Goal: Task Accomplishment & Management: Manage account settings

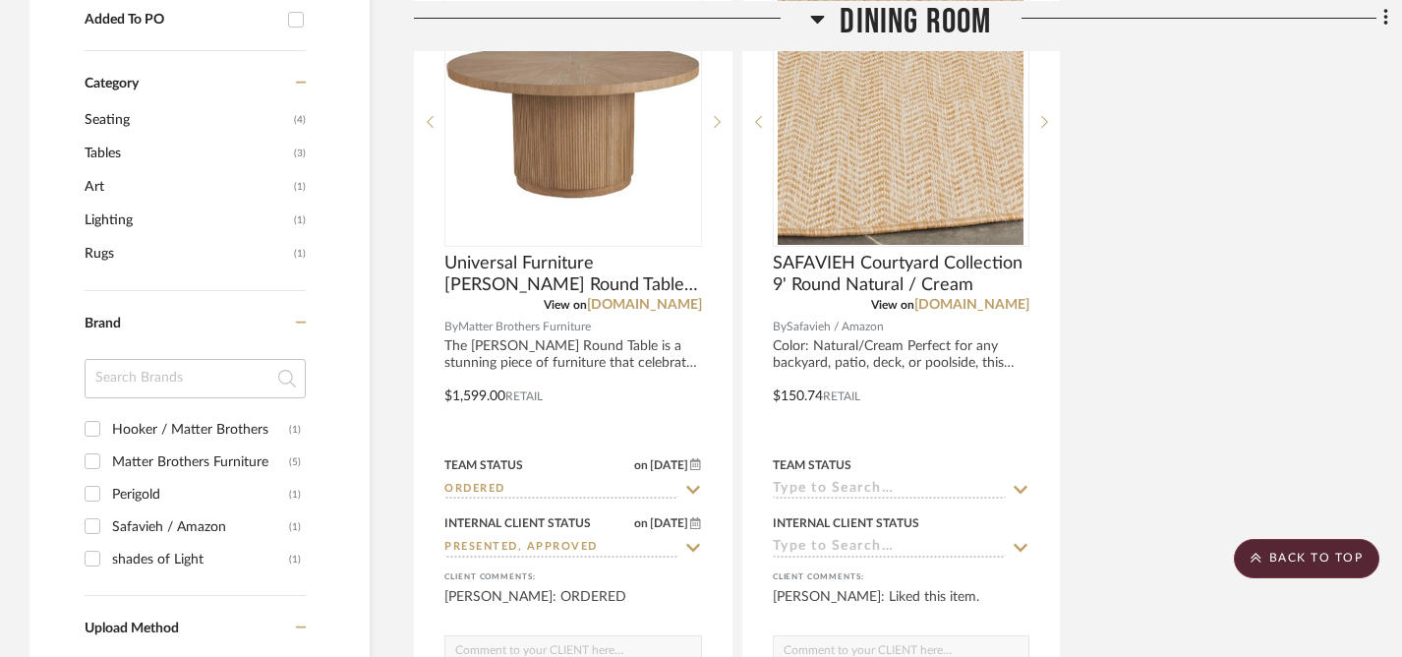
scroll to position [1565, 0]
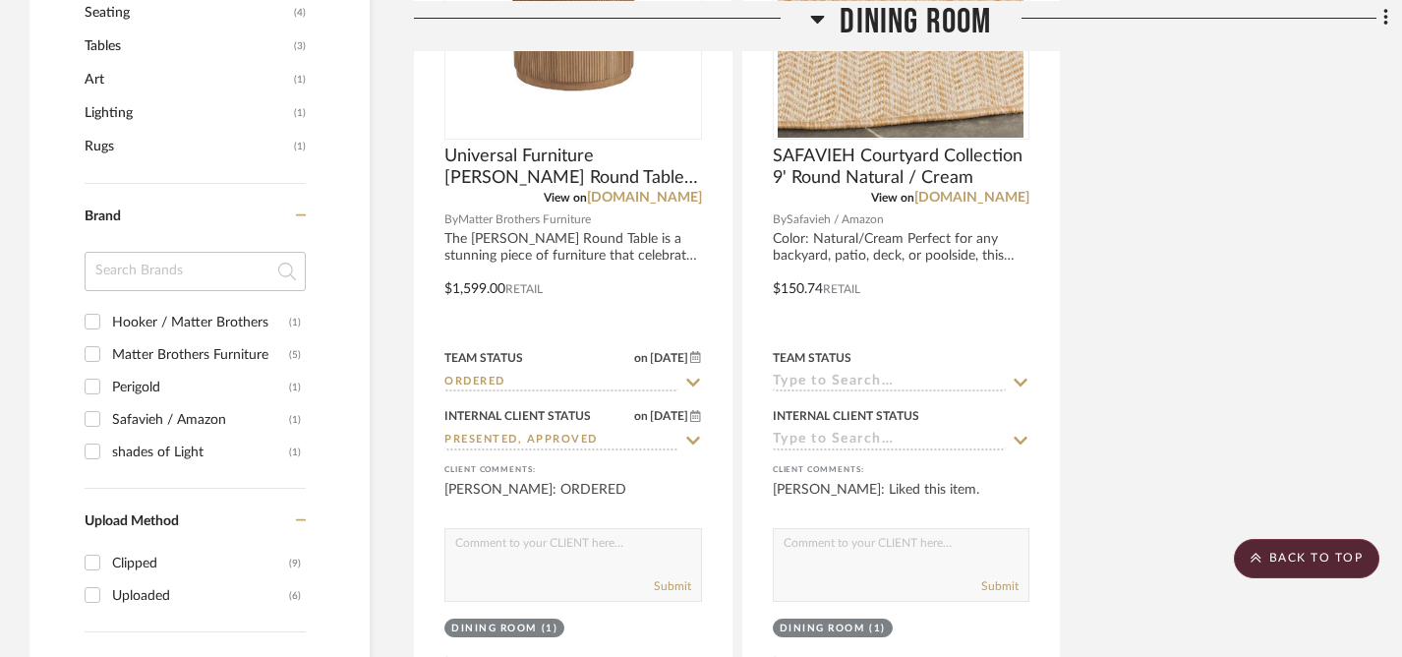
click at [159, 275] on input at bounding box center [195, 271] width 221 height 39
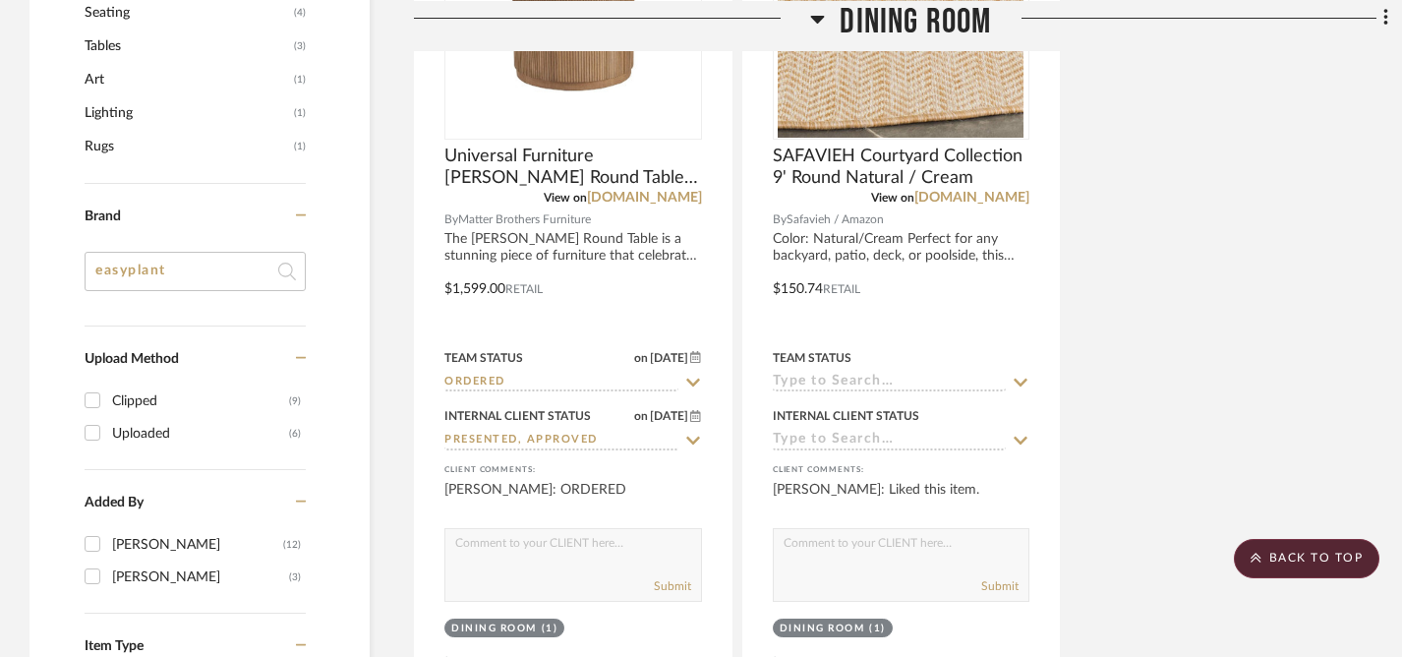
type input "easyplant"
click at [290, 272] on icon at bounding box center [287, 272] width 18 height 18
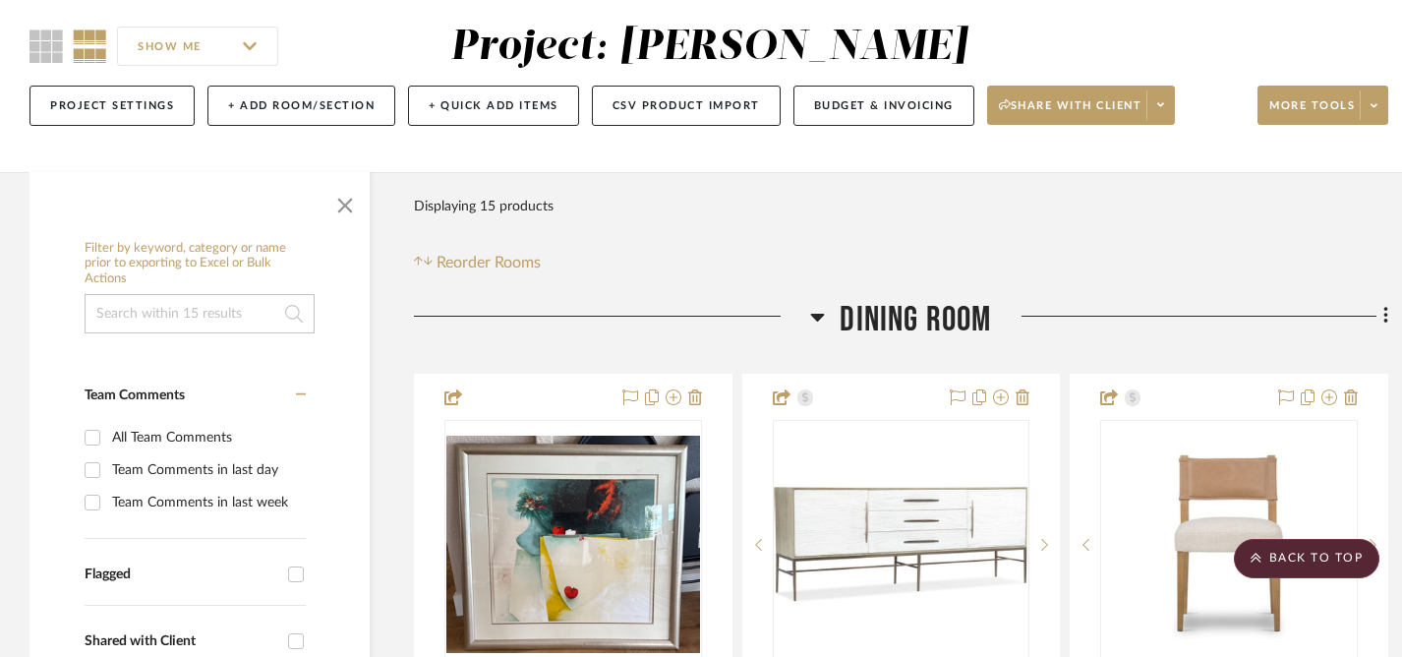
scroll to position [0, 0]
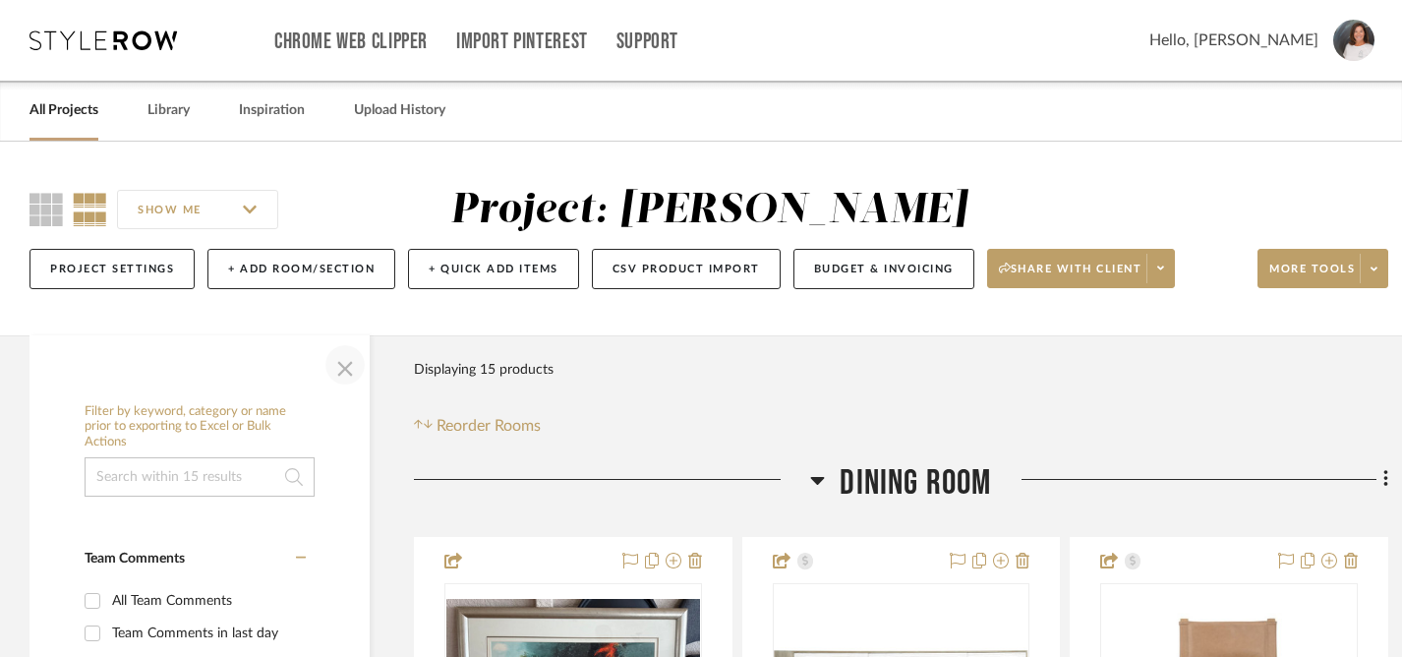
click at [336, 371] on span "button" at bounding box center [345, 364] width 47 height 47
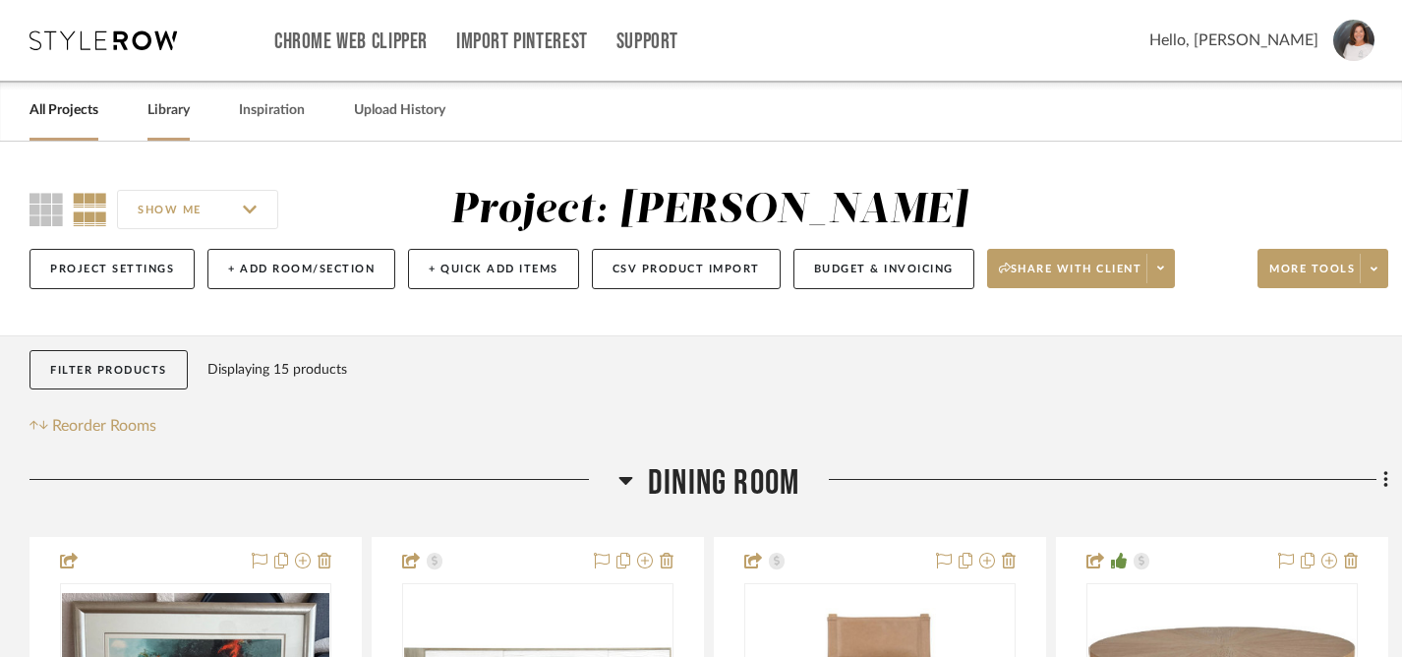
click at [172, 116] on link "Library" at bounding box center [168, 110] width 42 height 27
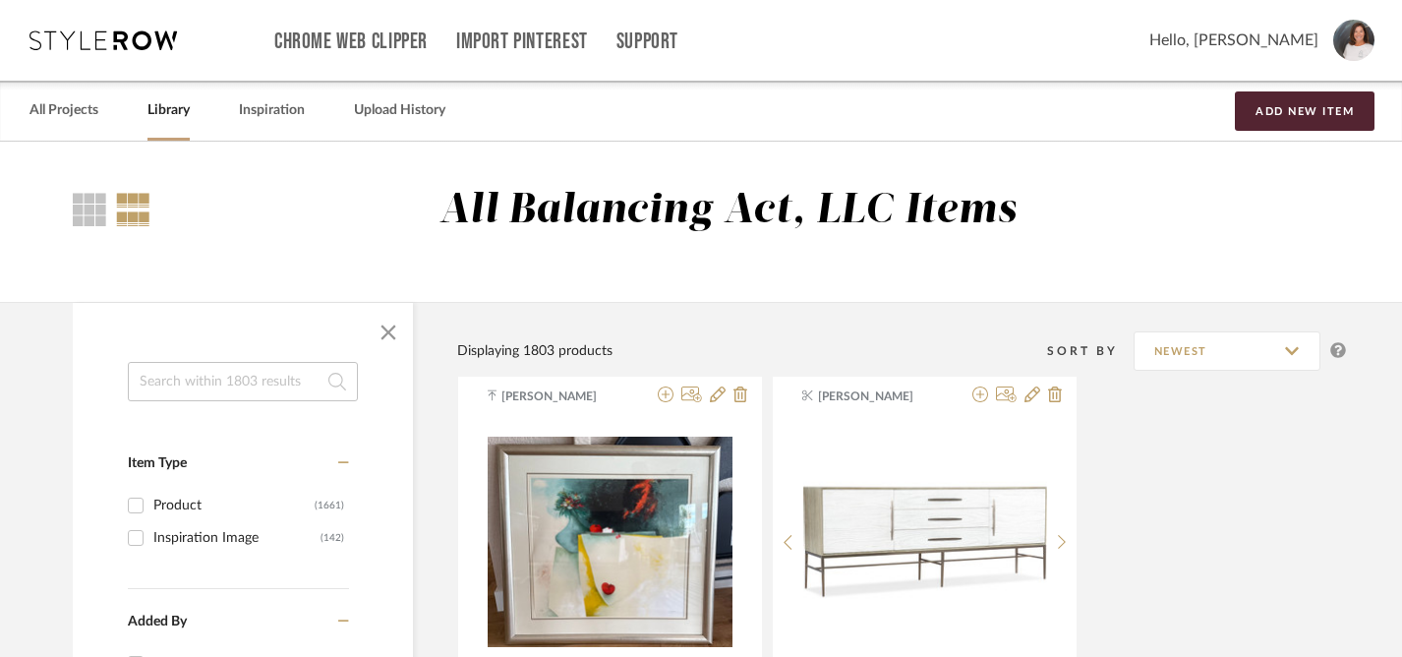
click at [201, 385] on input at bounding box center [243, 381] width 230 height 39
type input "easyplant"
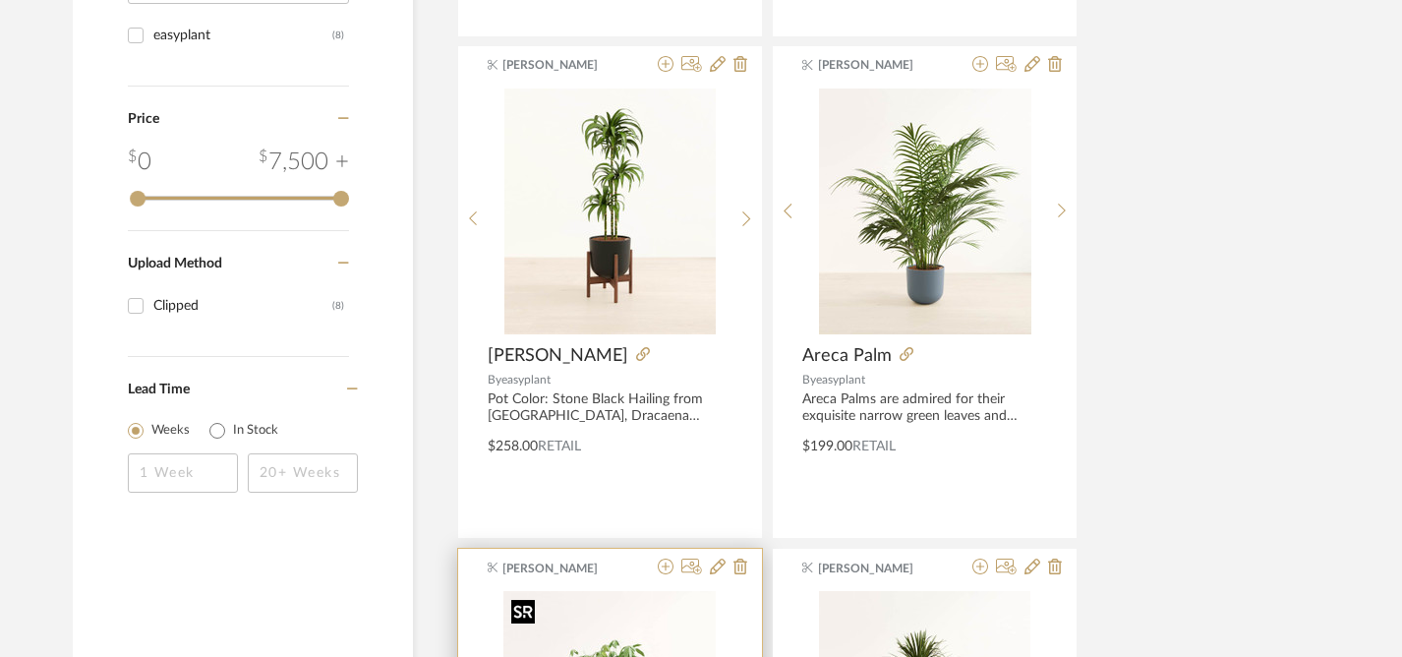
scroll to position [881, 0]
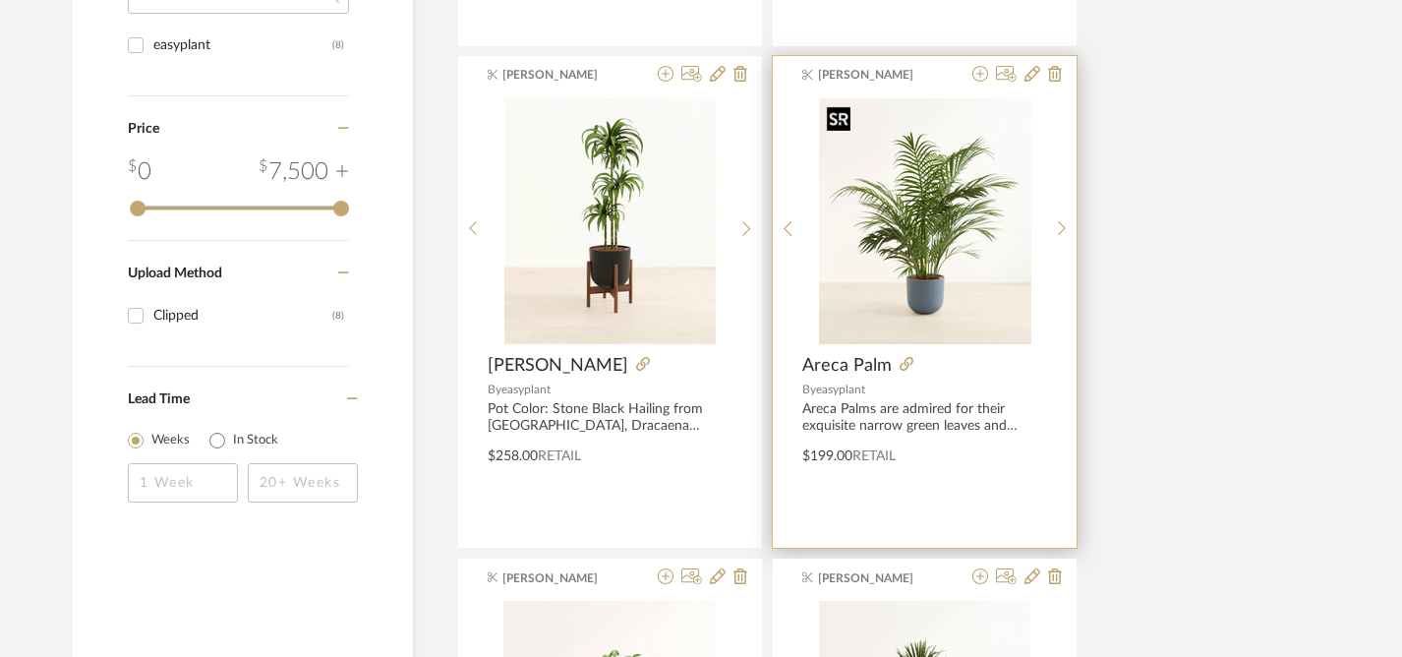
click at [927, 276] on img "0" at bounding box center [925, 221] width 212 height 246
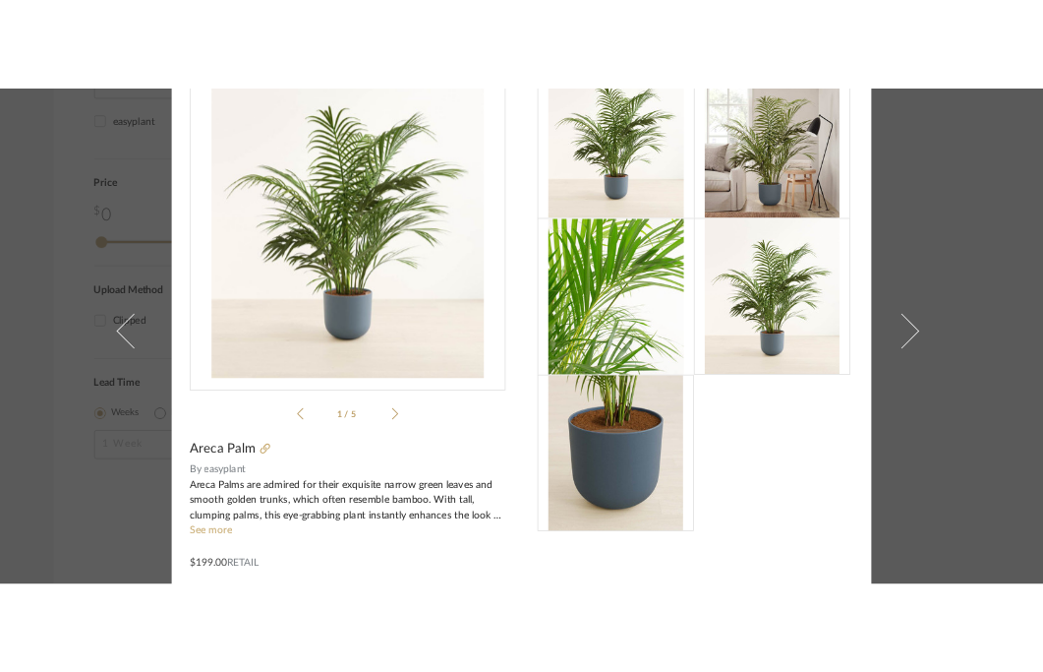
scroll to position [104, 0]
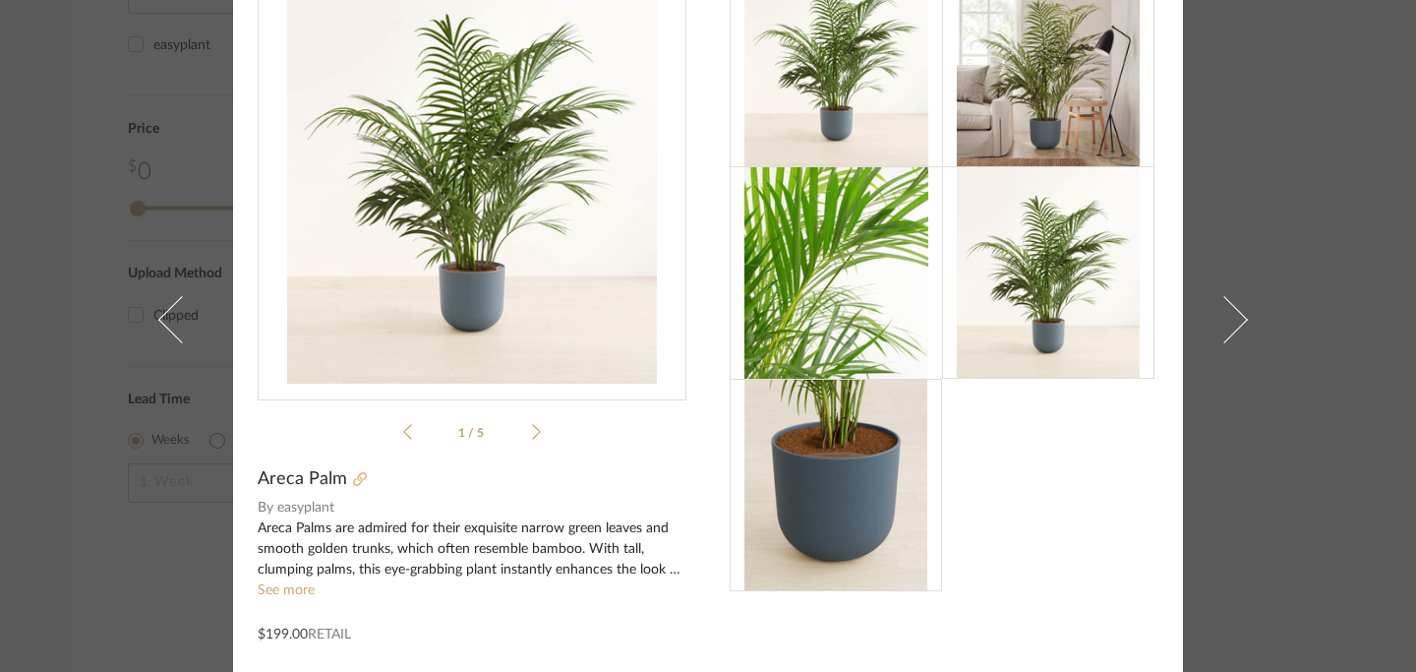
click at [353, 479] on icon at bounding box center [360, 479] width 14 height 14
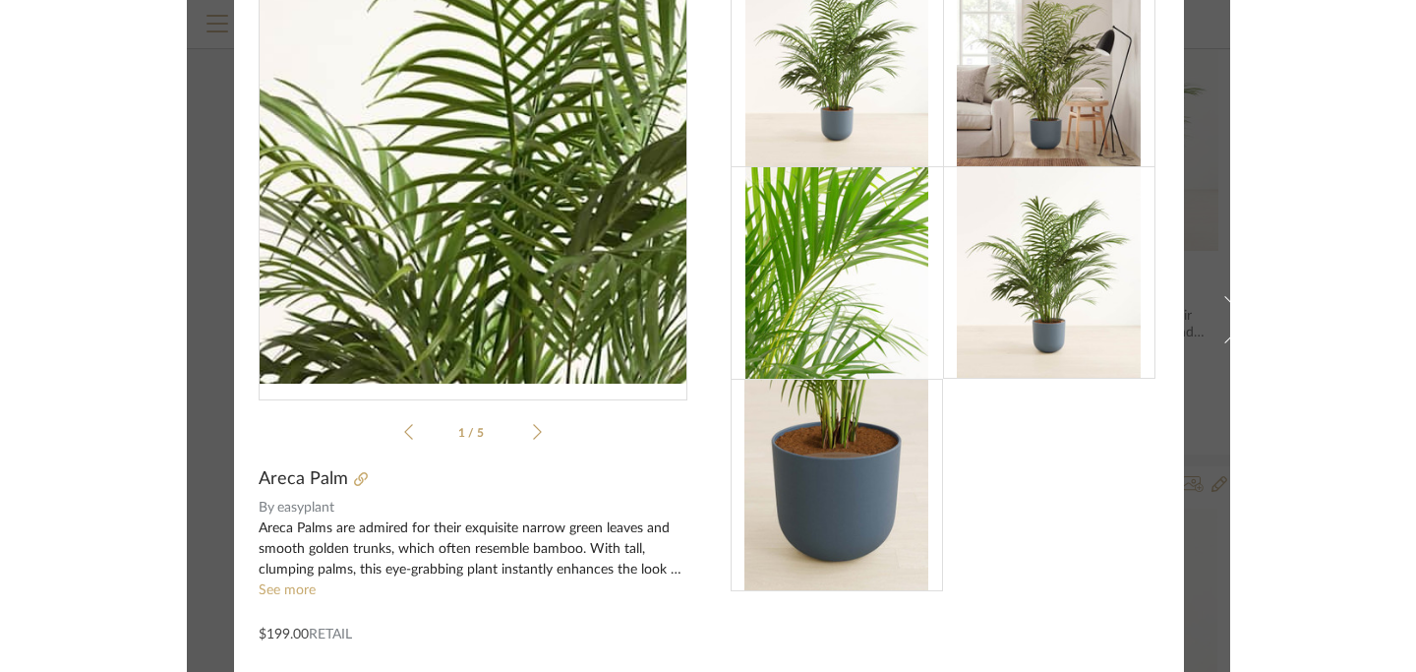
scroll to position [0, 0]
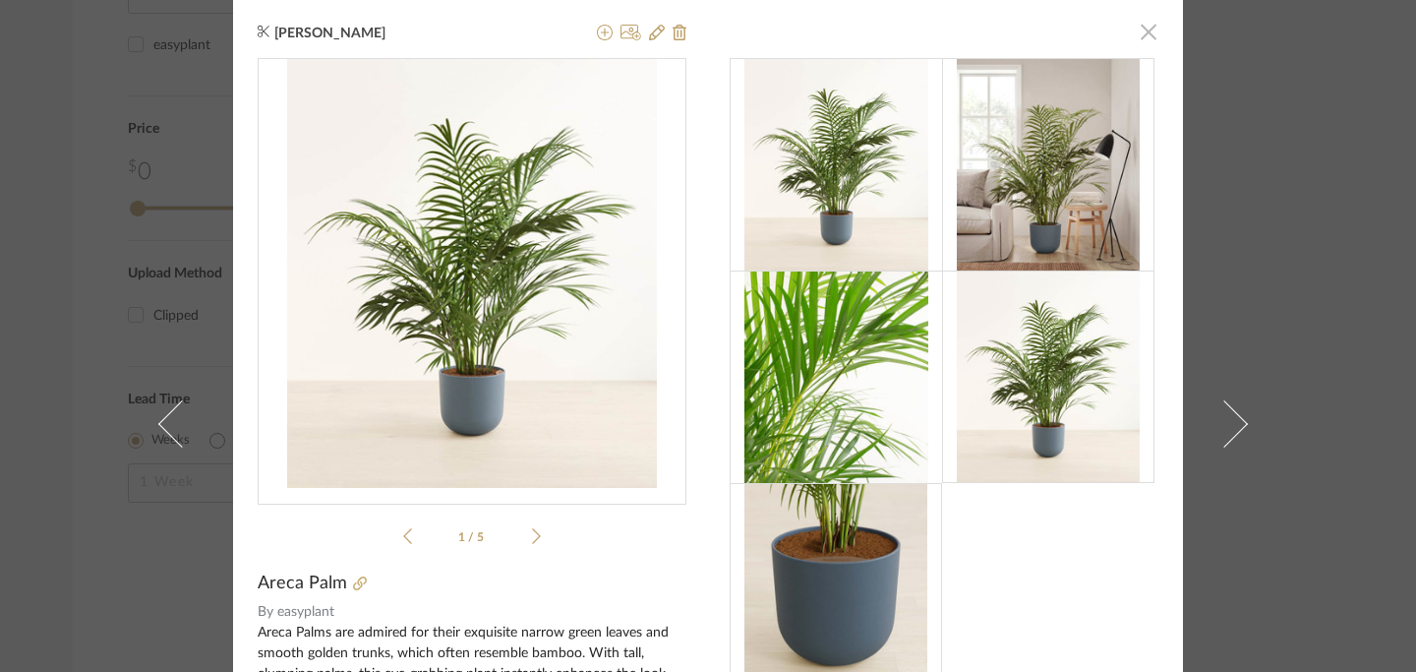
click at [1139, 32] on span "button" at bounding box center [1148, 31] width 39 height 39
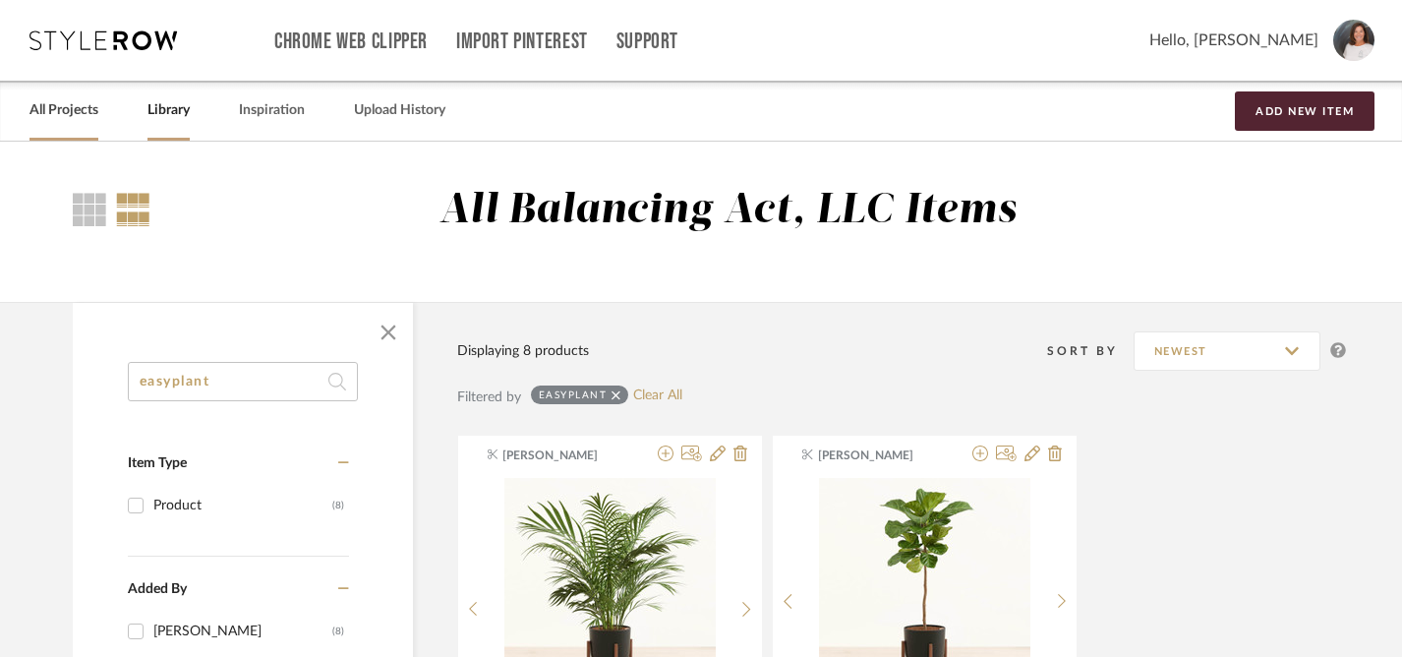
click at [74, 113] on link "All Projects" at bounding box center [63, 110] width 69 height 27
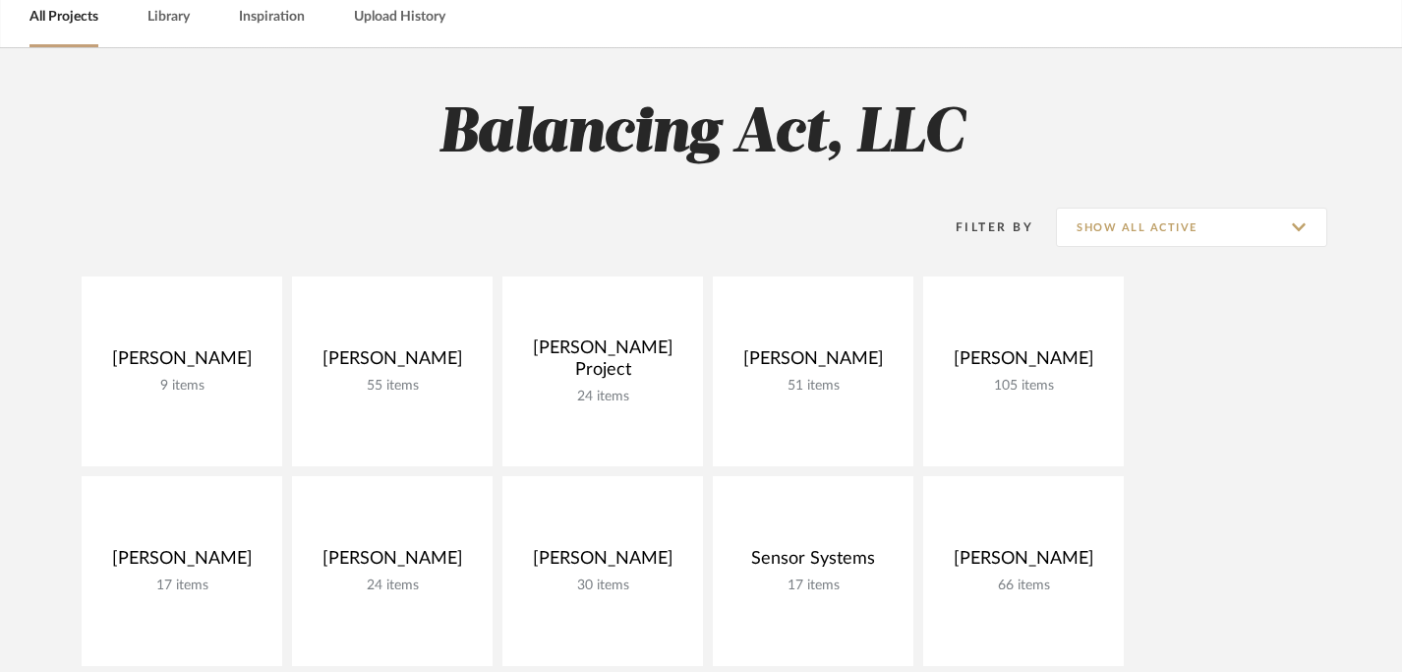
scroll to position [345, 0]
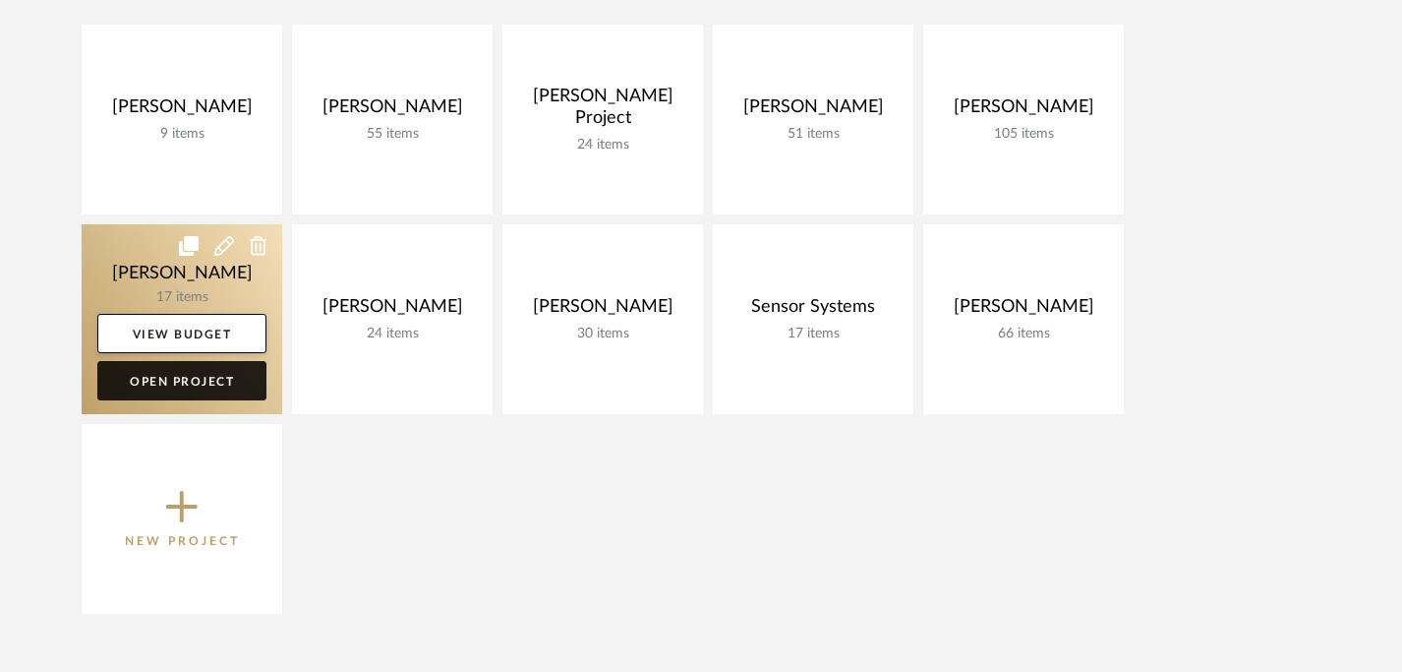
click at [156, 382] on link "Open Project" at bounding box center [181, 380] width 169 height 39
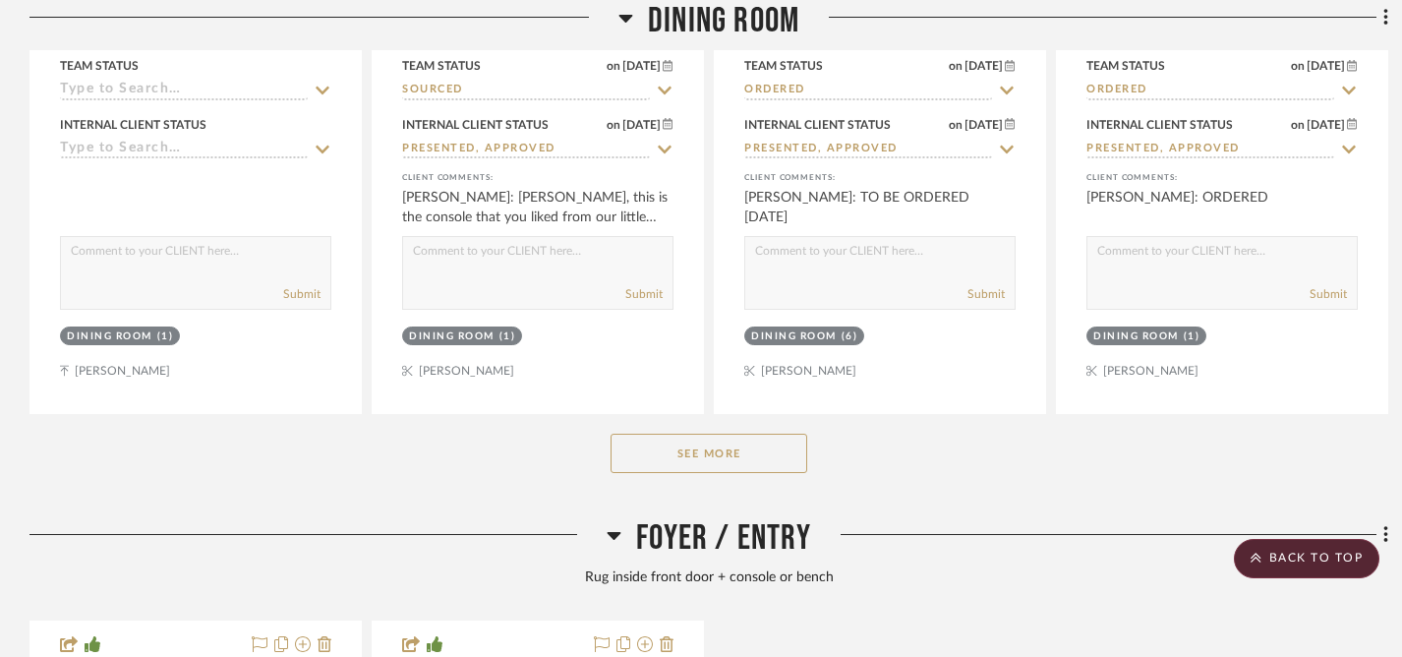
scroll to position [1245, 0]
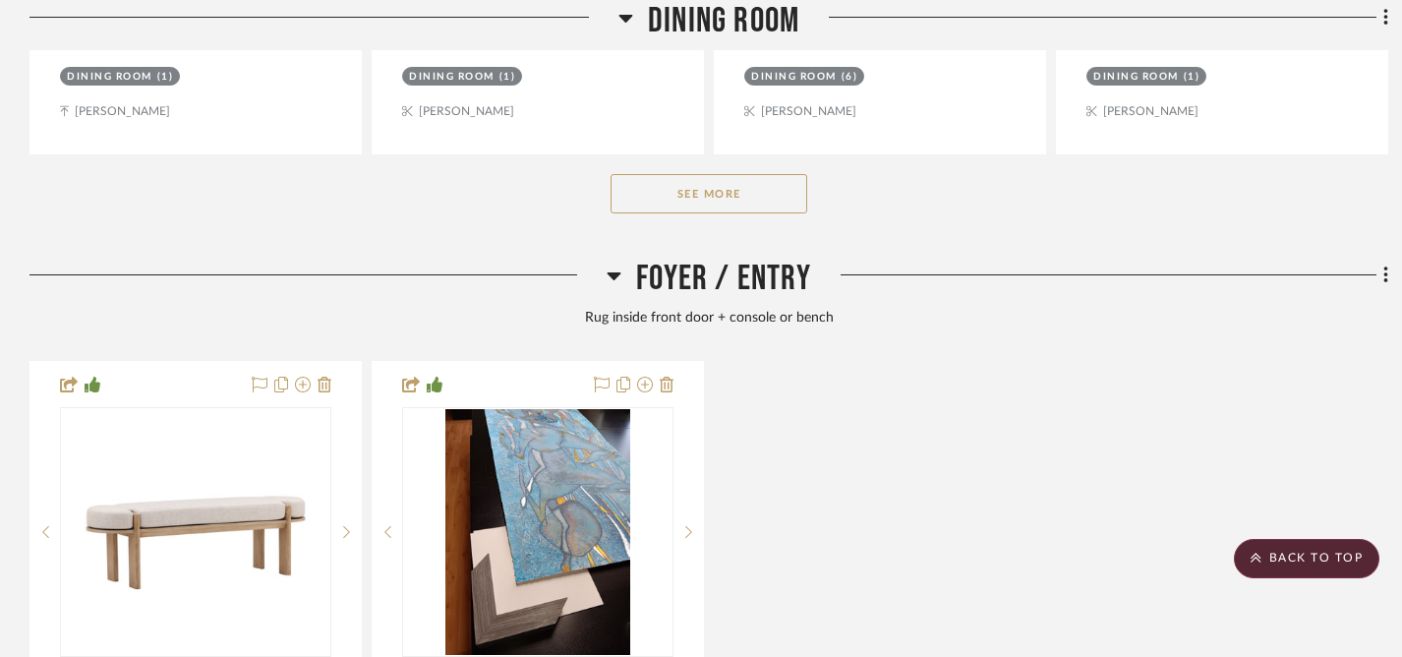
click at [703, 203] on button "See More" at bounding box center [709, 193] width 197 height 39
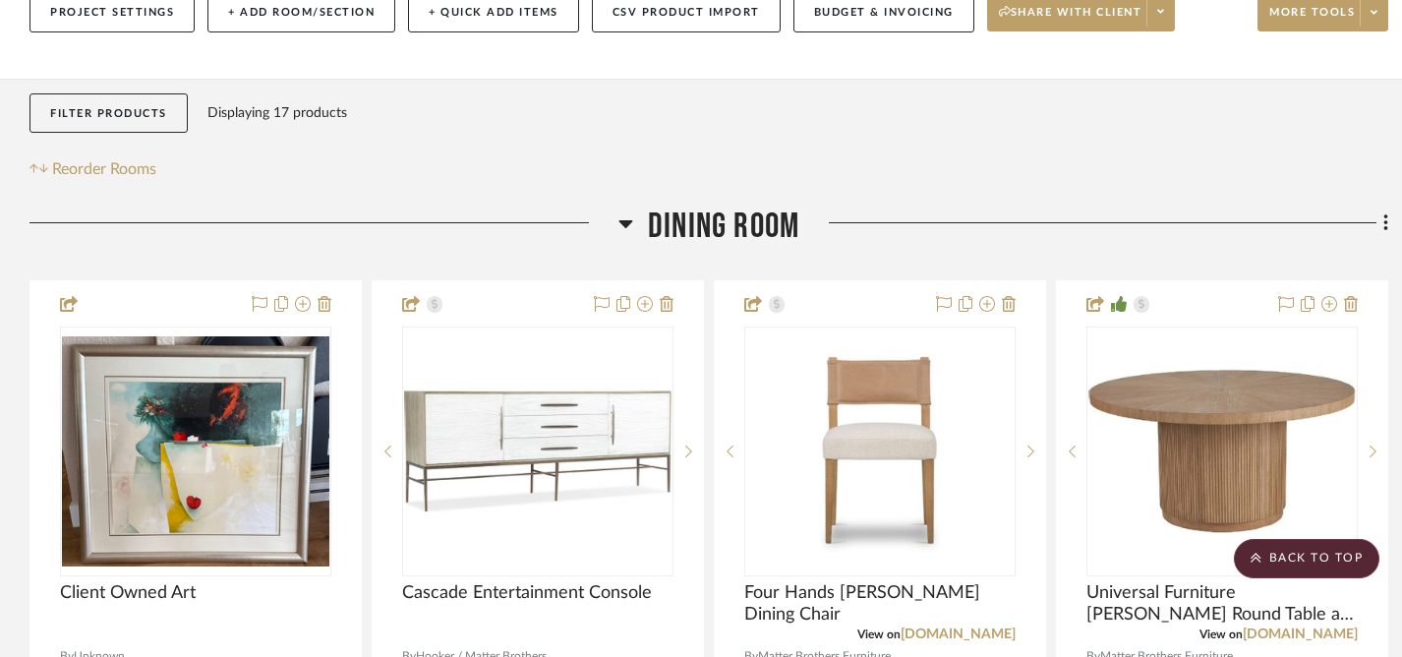
scroll to position [0, 0]
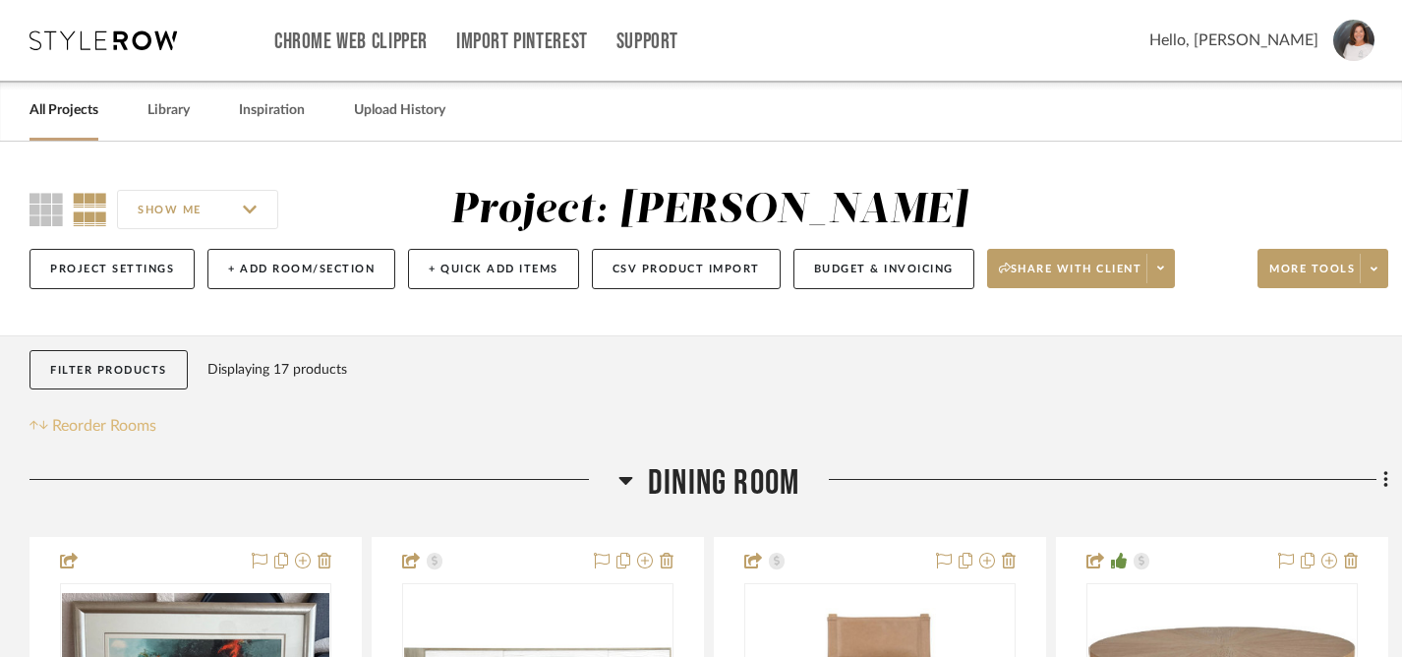
click at [113, 431] on span "Reorder Rooms" at bounding box center [104, 426] width 104 height 24
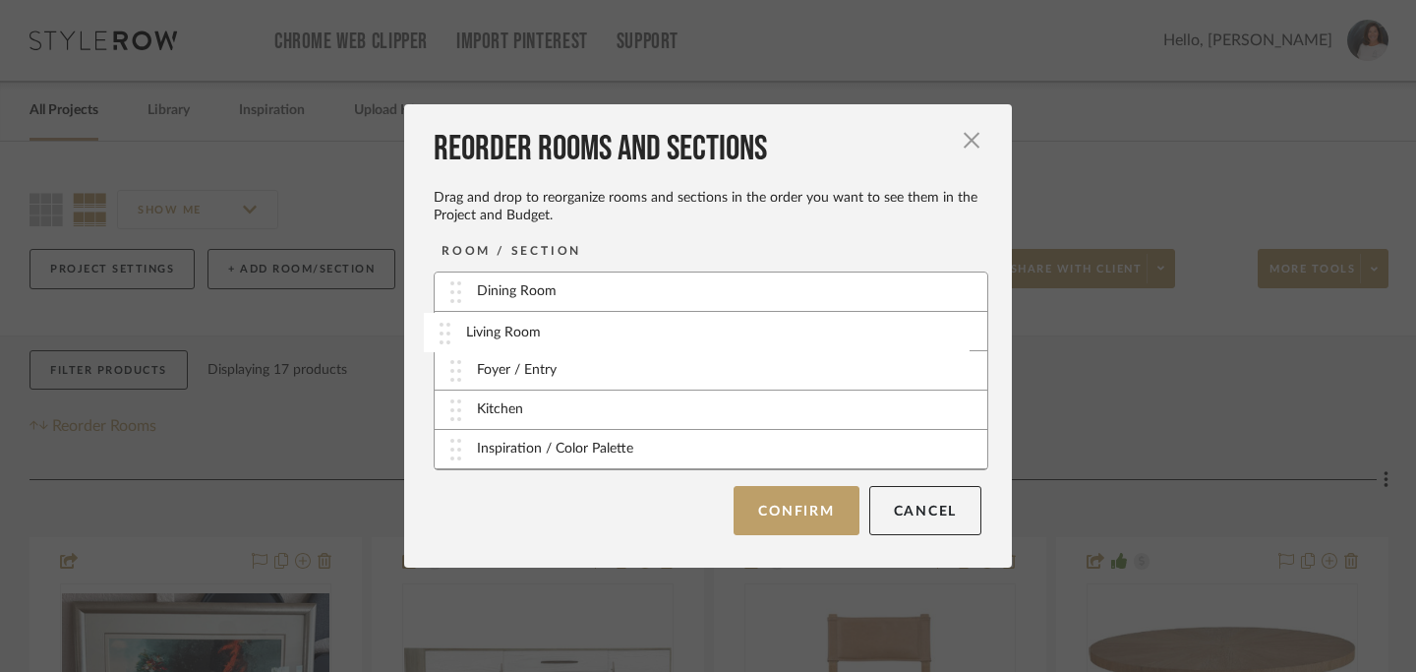
drag, startPoint x: 450, startPoint y: 413, endPoint x: 446, endPoint y: 335, distance: 77.8
click at [784, 521] on button "Confirm" at bounding box center [795, 509] width 125 height 49
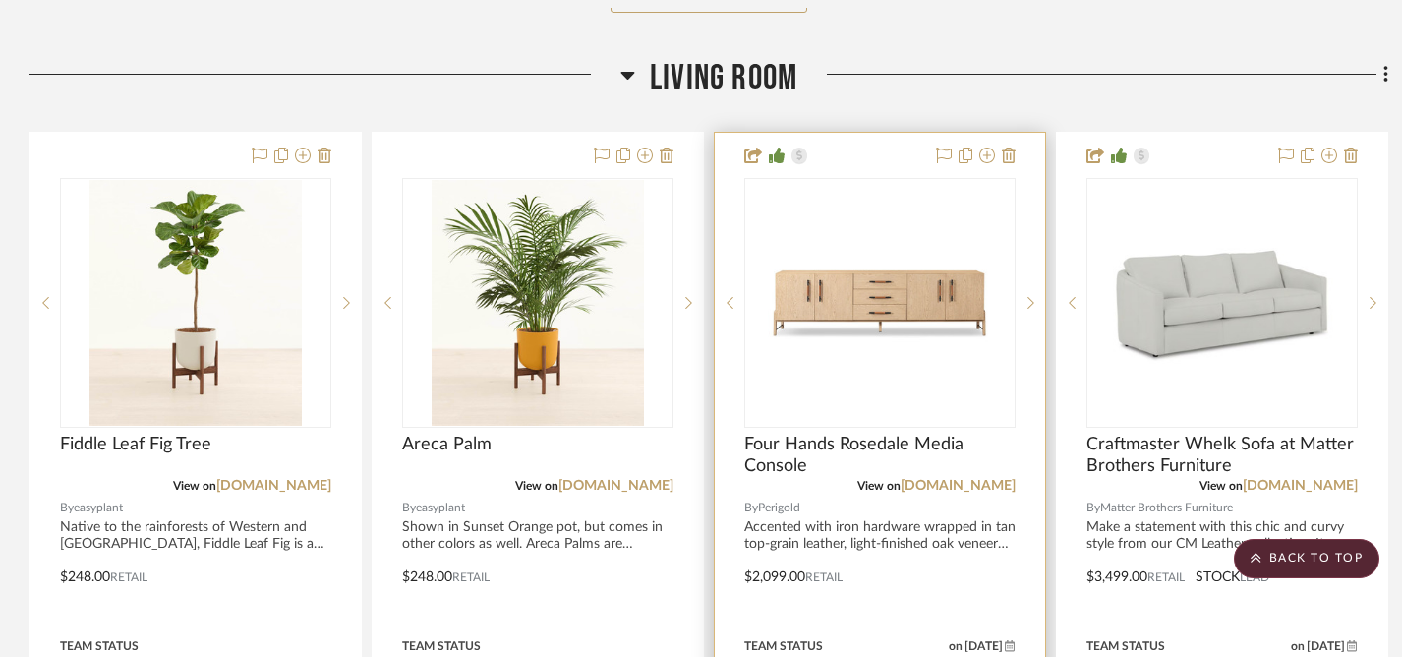
scroll to position [2628, 0]
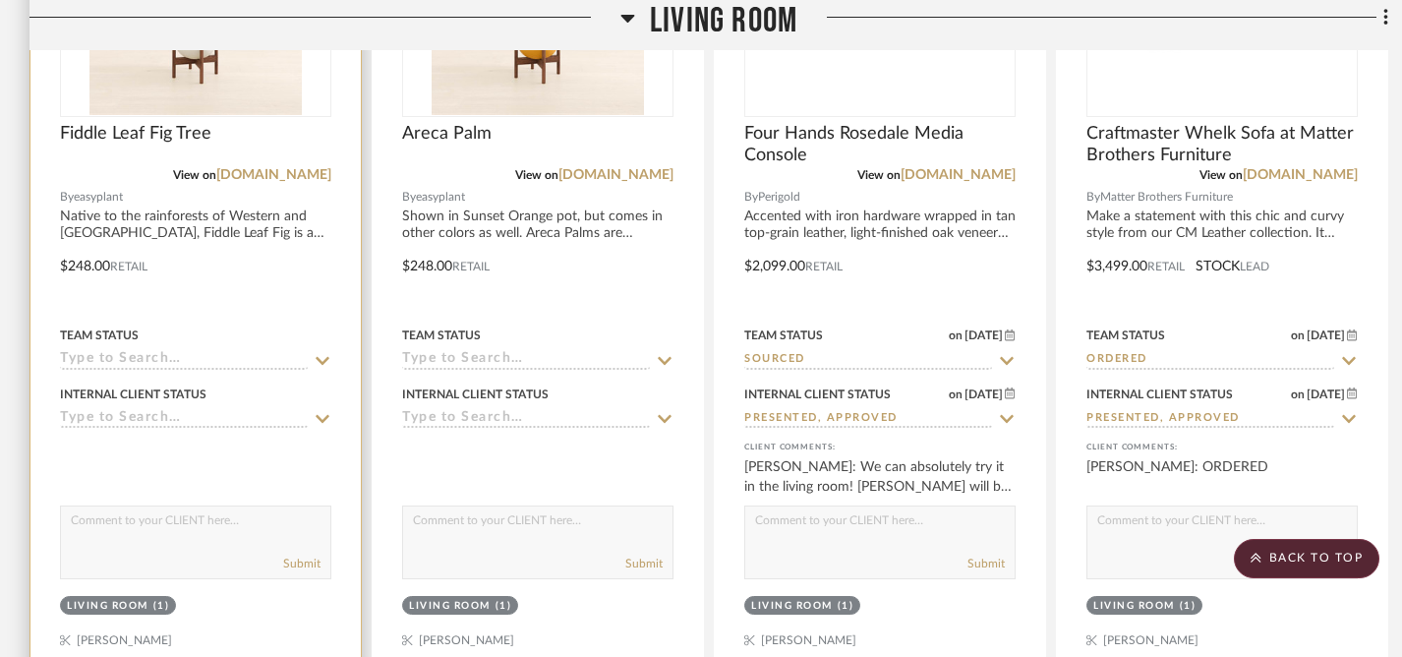
click at [322, 360] on icon at bounding box center [323, 360] width 14 height 8
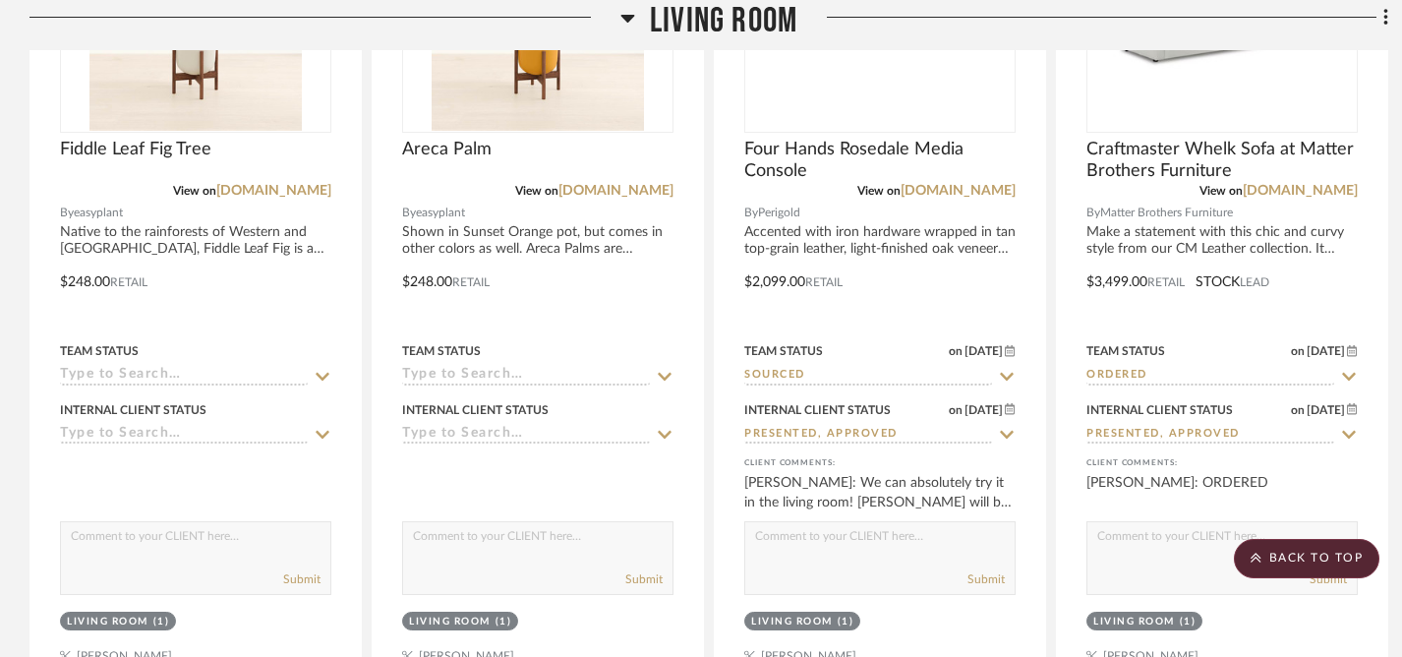
scroll to position [2593, 0]
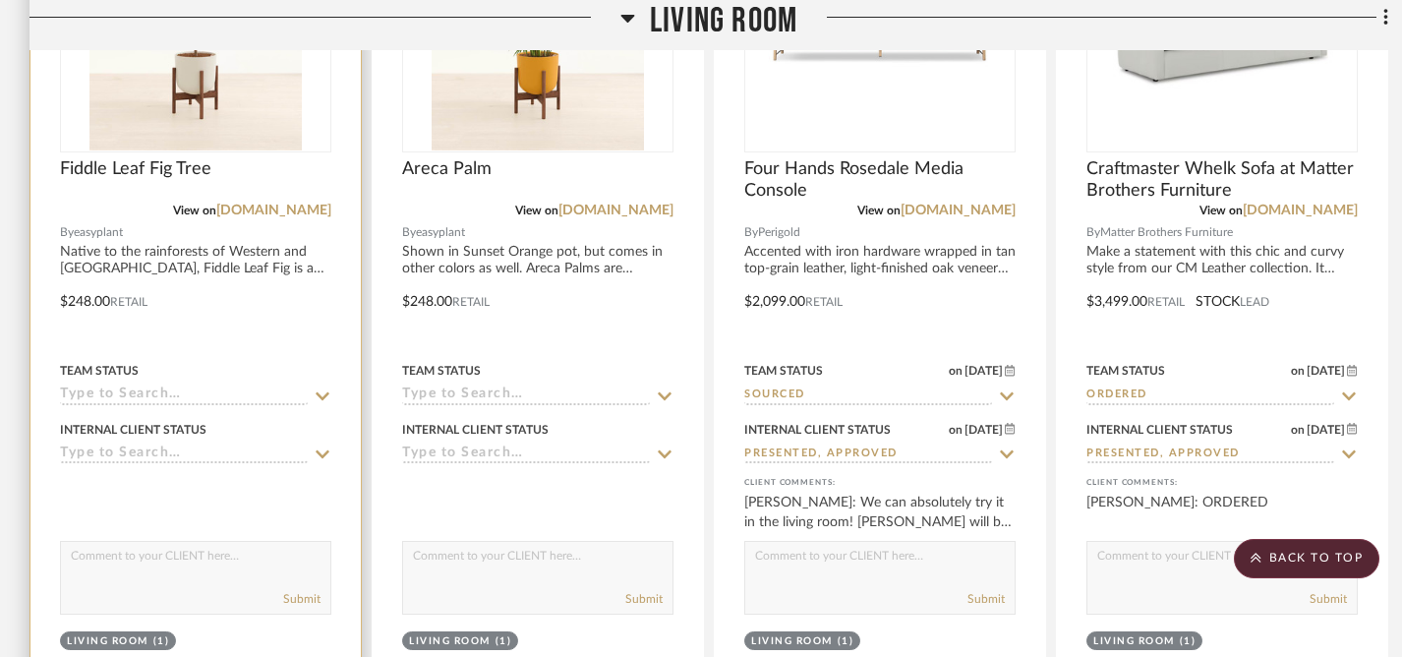
click at [322, 395] on icon at bounding box center [323, 396] width 18 height 16
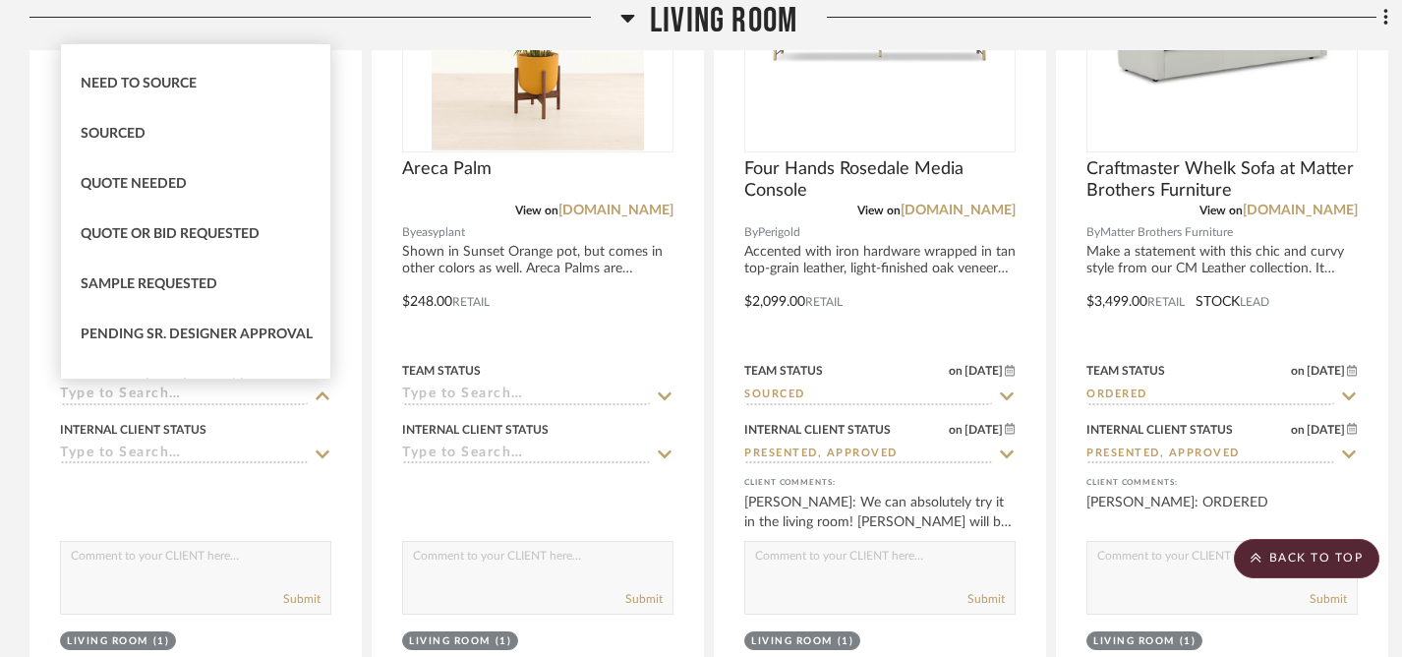
scroll to position [595, 0]
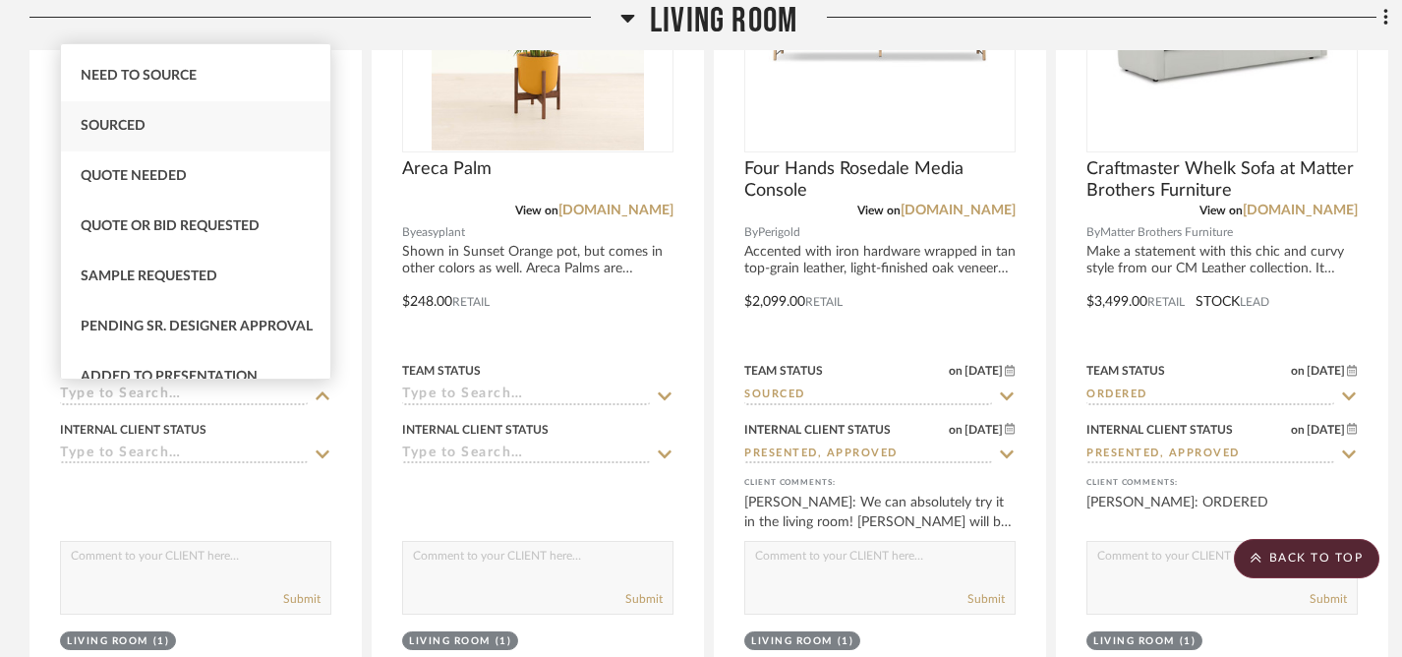
click at [124, 129] on span "Sourced" at bounding box center [113, 126] width 65 height 14
type input "10/10/2025"
type input "Sourced"
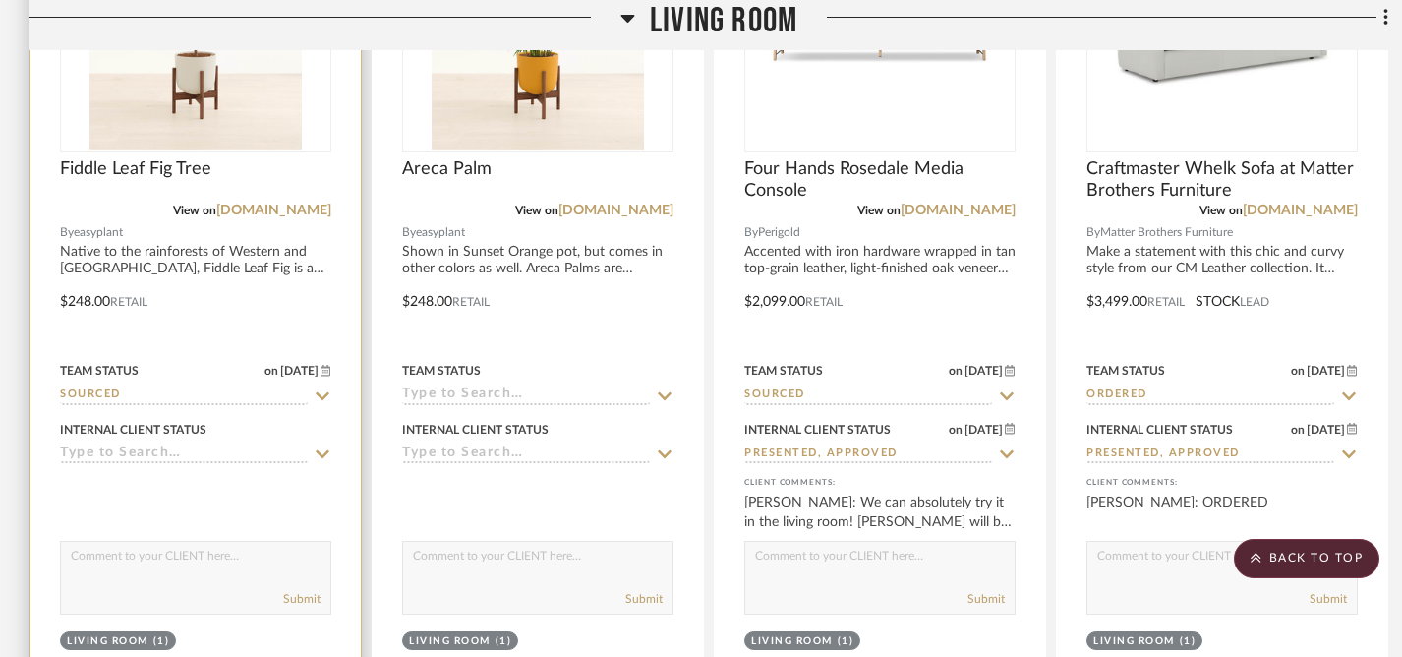
click at [317, 452] on icon at bounding box center [323, 454] width 14 height 8
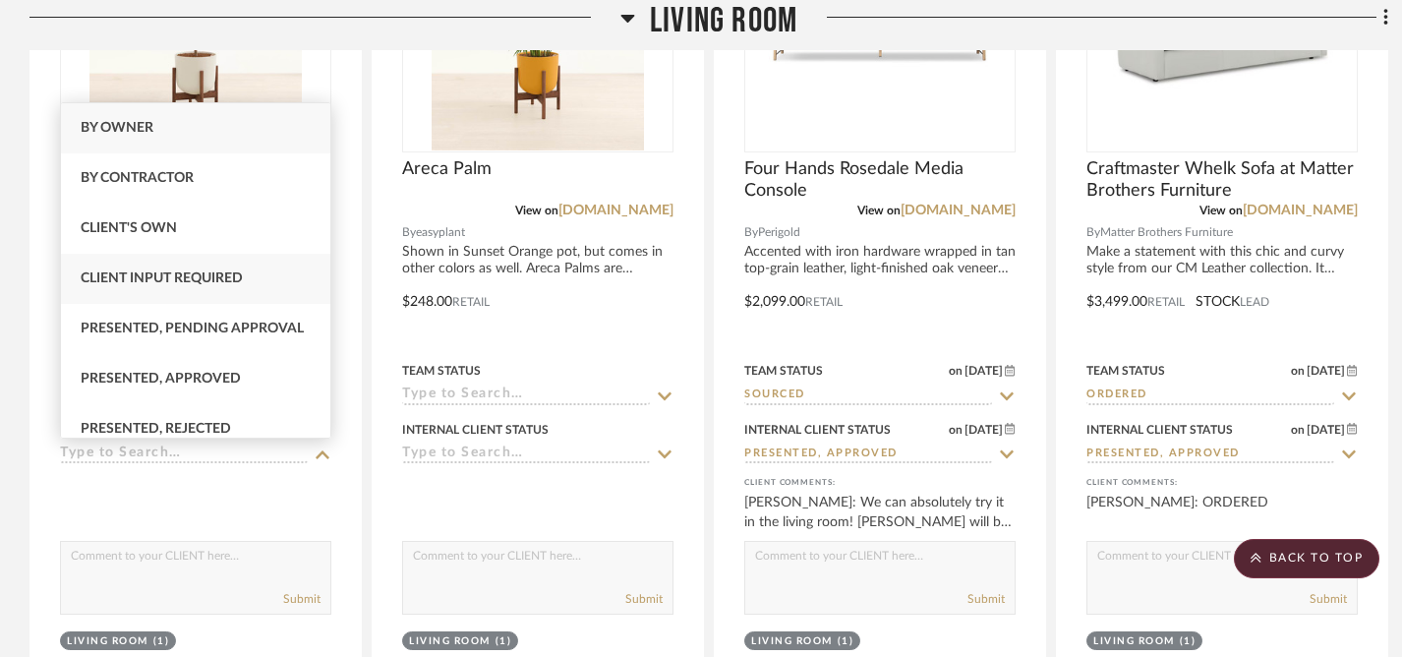
click at [191, 279] on span "Client Input Required" at bounding box center [162, 278] width 162 height 14
type input "10/10/2025"
type input "Client Input Required"
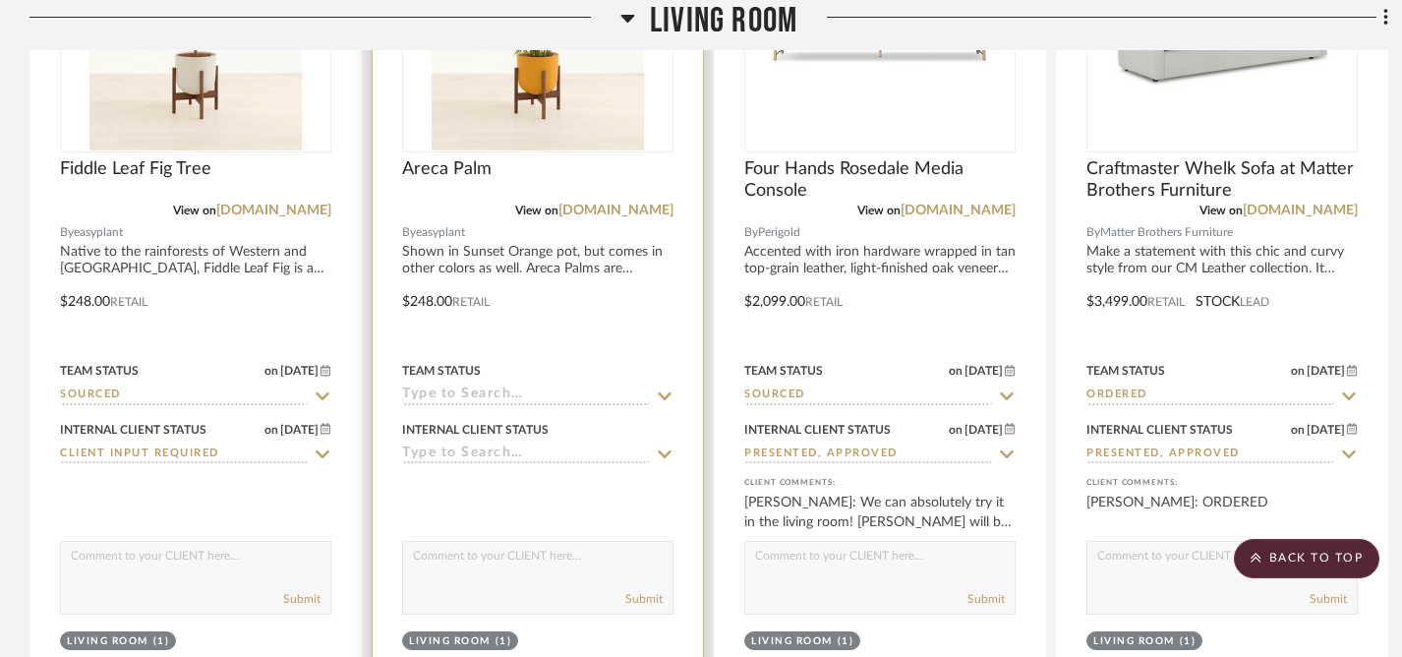
click at [661, 394] on icon at bounding box center [665, 395] width 14 height 8
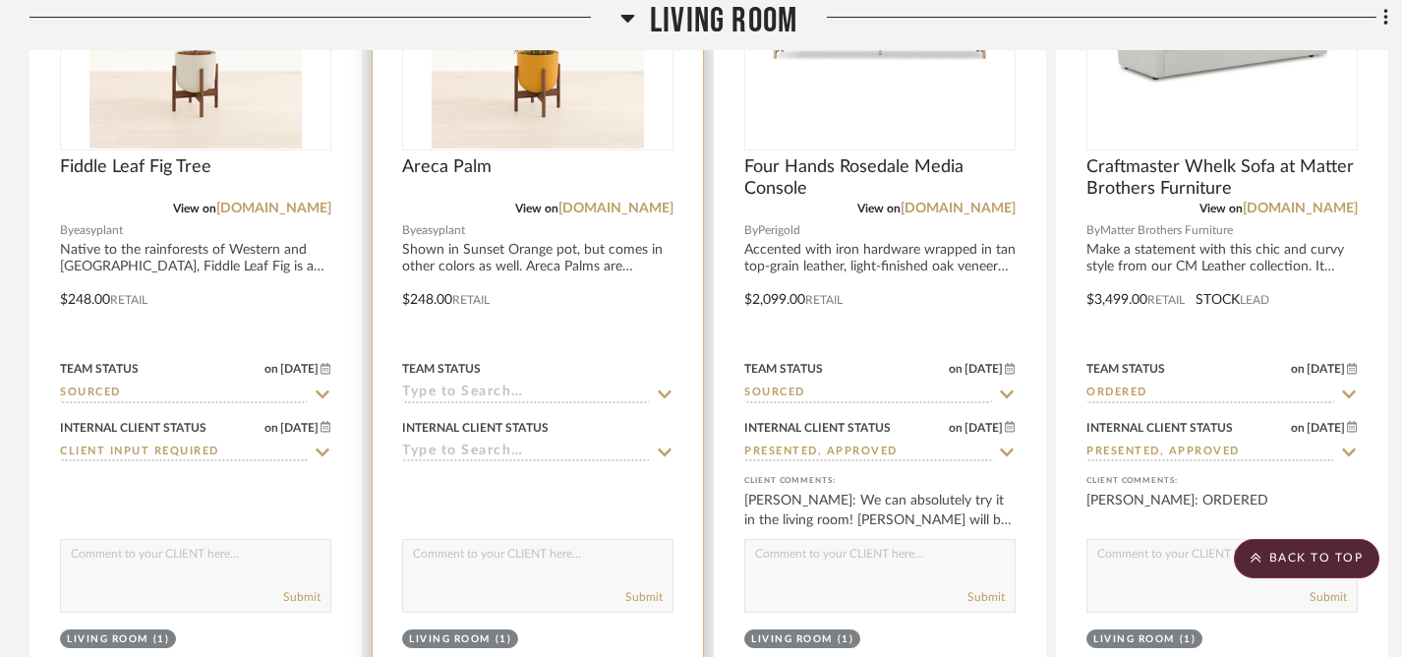
scroll to position [2596, 0]
click at [664, 391] on icon at bounding box center [665, 393] width 18 height 16
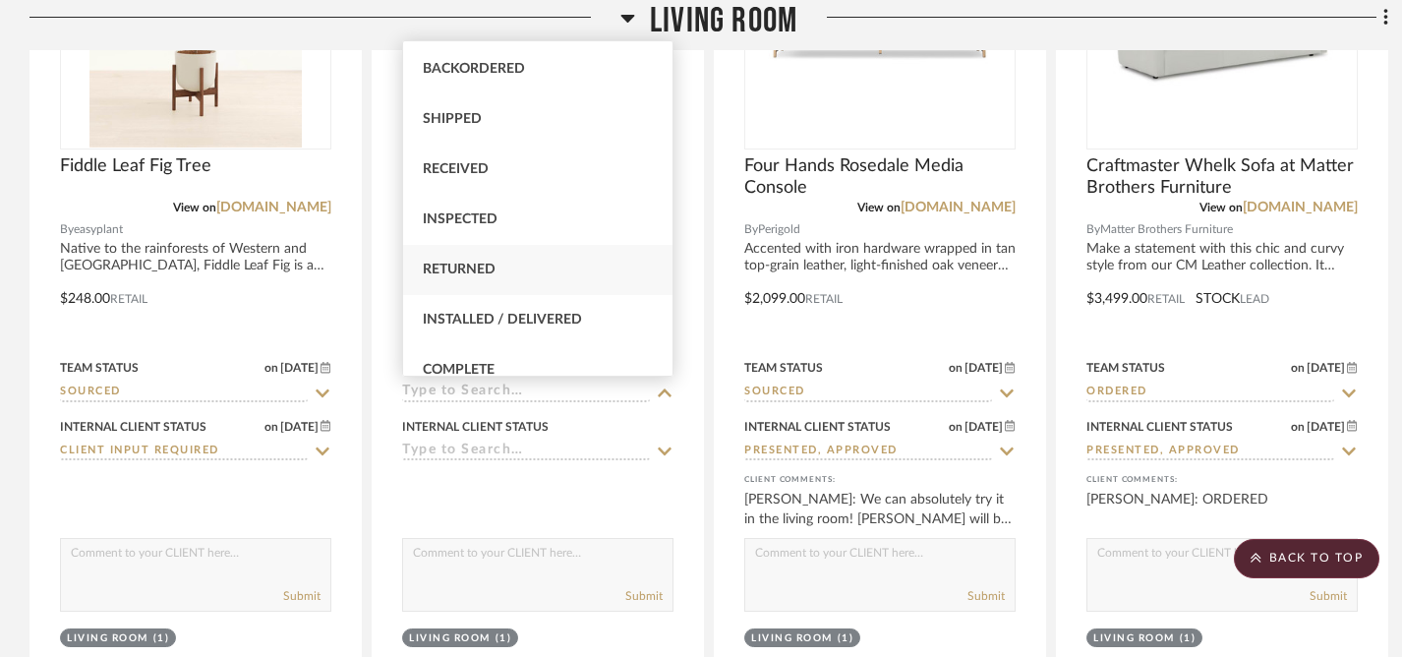
scroll to position [396, 0]
click at [468, 315] on span "Sourced" at bounding box center [455, 322] width 65 height 14
type input "10/10/2025"
type input "Sourced"
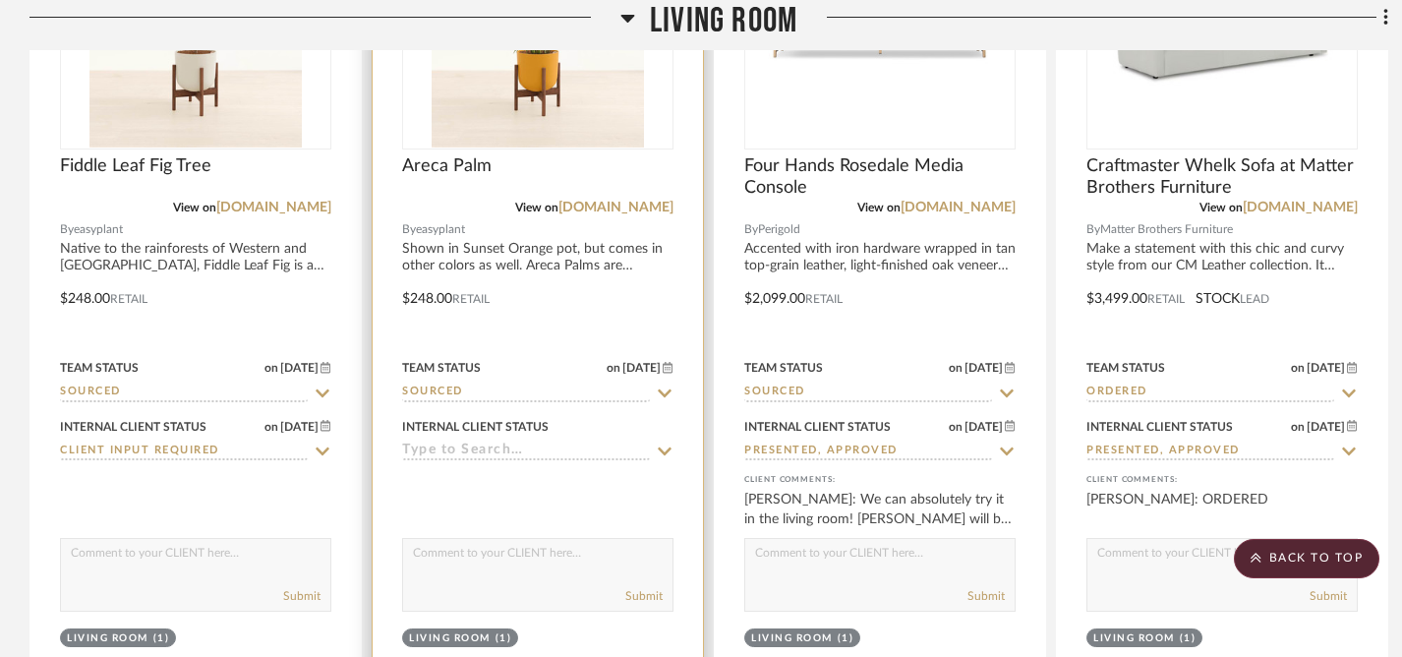
click at [667, 446] on icon at bounding box center [665, 451] width 18 height 16
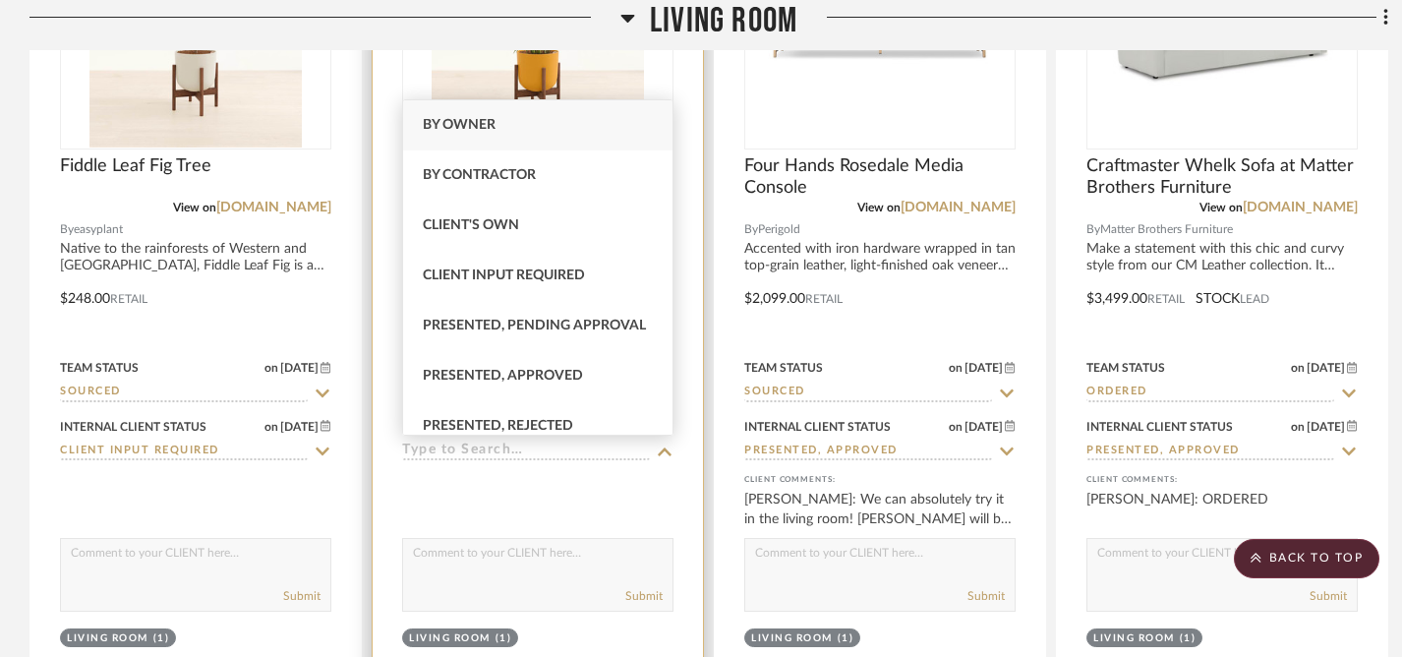
click at [515, 271] on span "Client Input Required" at bounding box center [504, 275] width 162 height 14
type input "10/10/2025"
type input "Client Input Required"
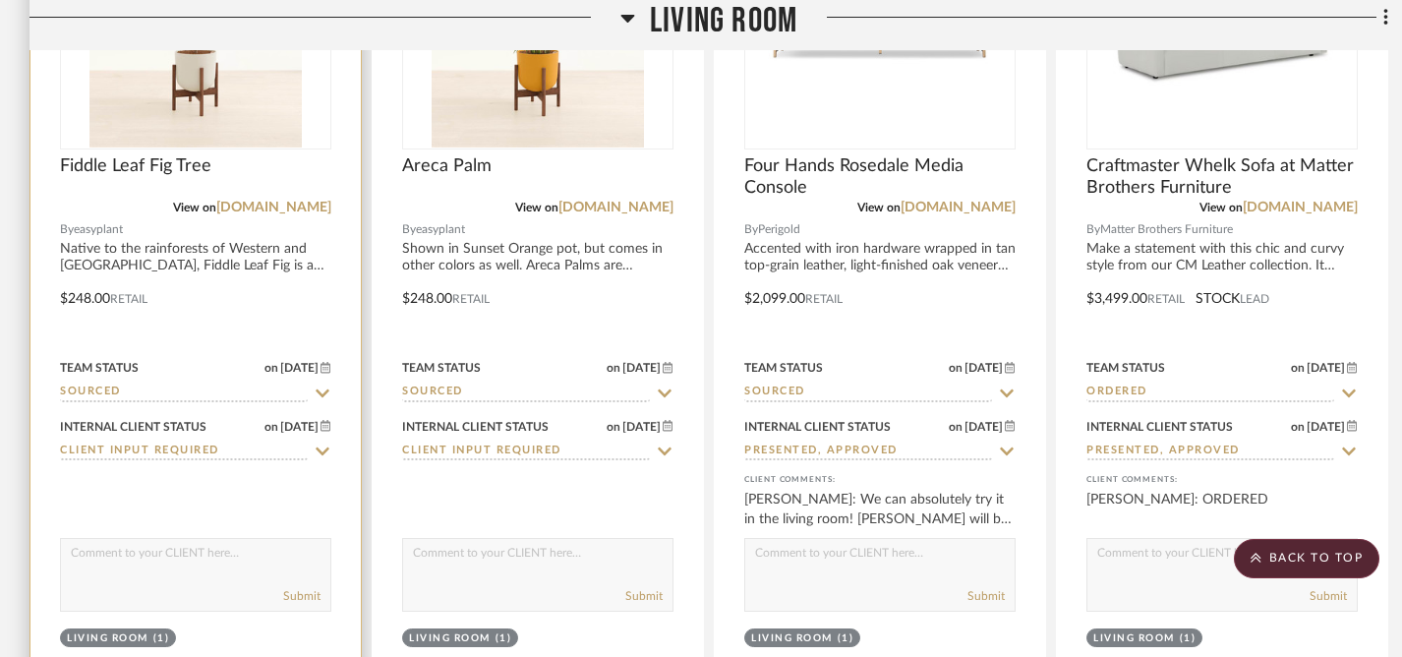
click at [228, 550] on textarea at bounding box center [195, 557] width 269 height 37
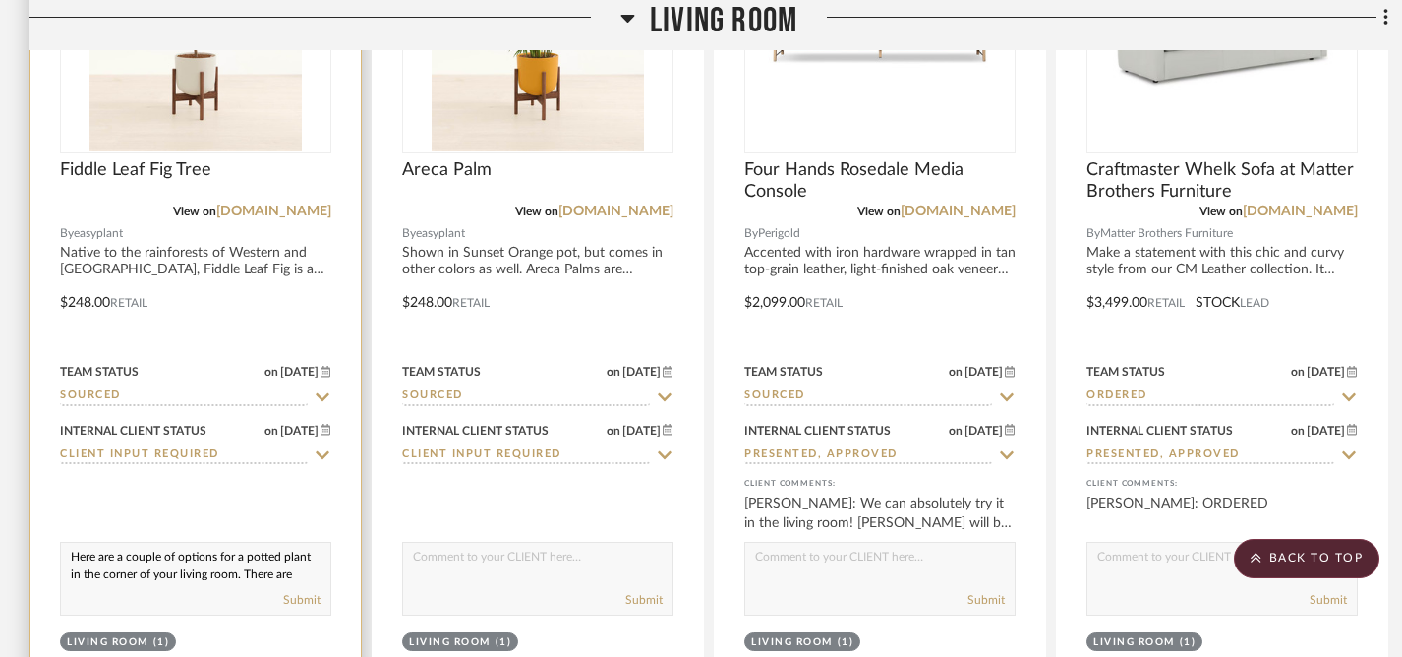
scroll to position [2592, 0]
click at [72, 559] on textarea "Here are a couple of options for a potted plant in the corner of your living ro…" at bounding box center [195, 561] width 269 height 37
drag, startPoint x: 72, startPoint y: 559, endPoint x: 191, endPoint y: 593, distance: 123.6
click at [191, 593] on div "Here are a couple of options for a potted plant in the corner of your living ro…" at bounding box center [195, 579] width 271 height 74
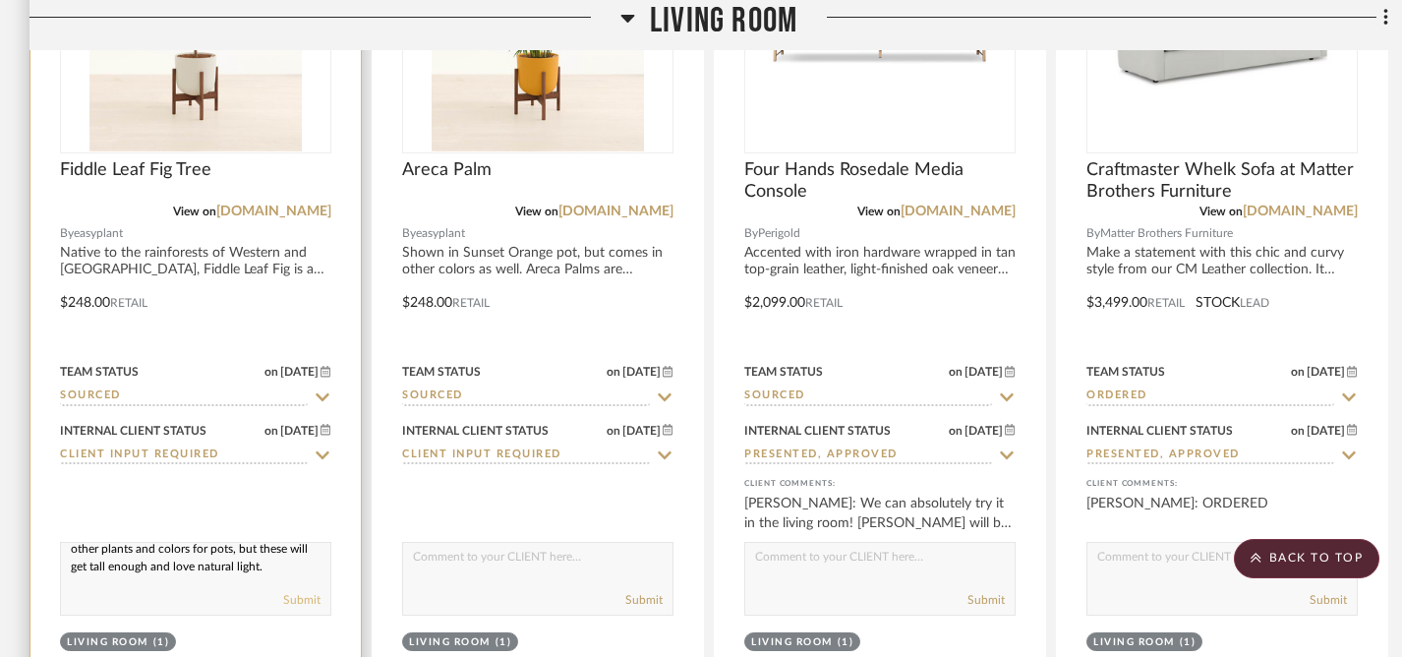
type textarea "Here are a couple of options for a potted plant in the corner of your living ro…"
click at [292, 599] on button "Submit" at bounding box center [301, 600] width 37 height 18
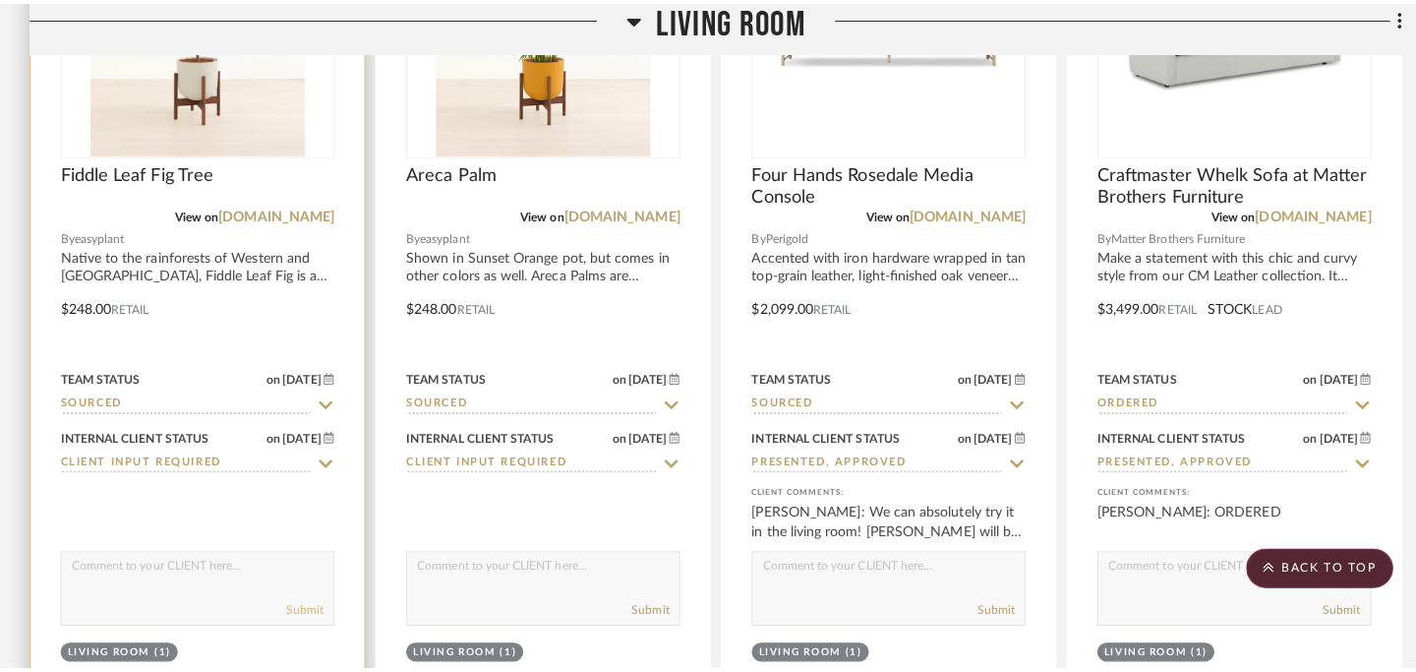
scroll to position [0, 0]
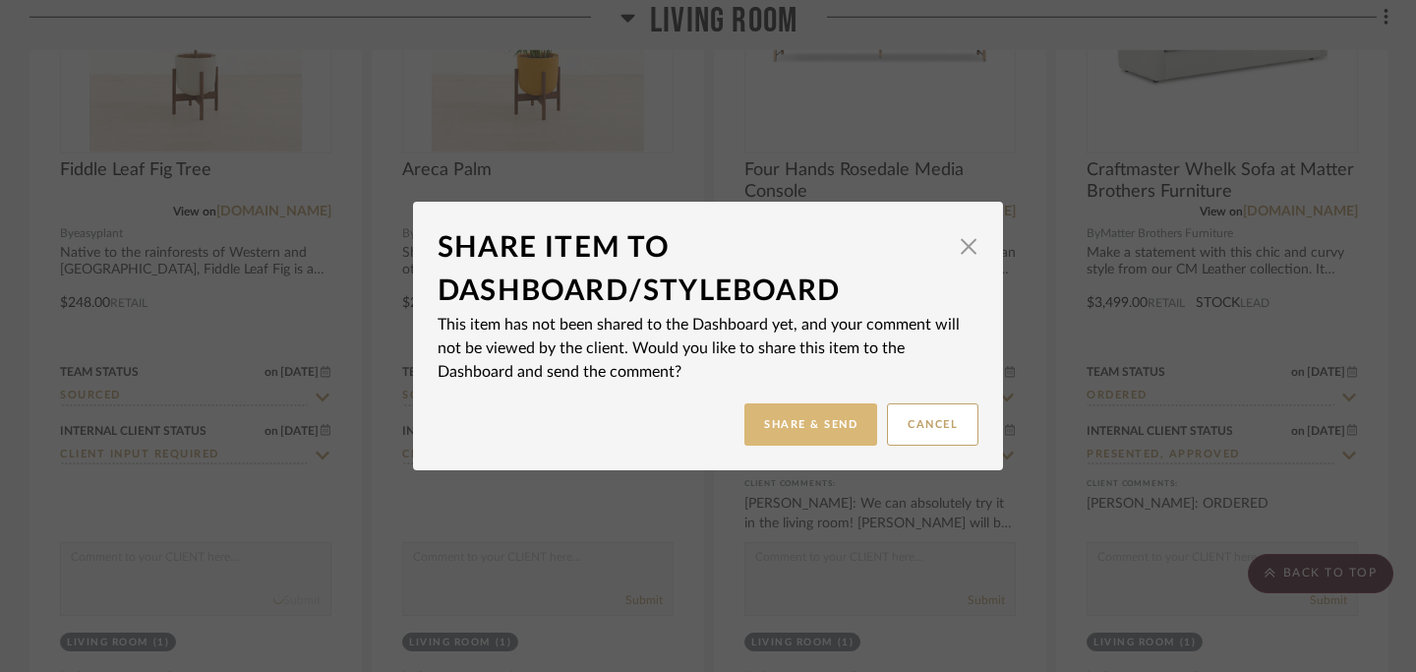
click at [802, 431] on button "Share & Send" at bounding box center [810, 424] width 133 height 42
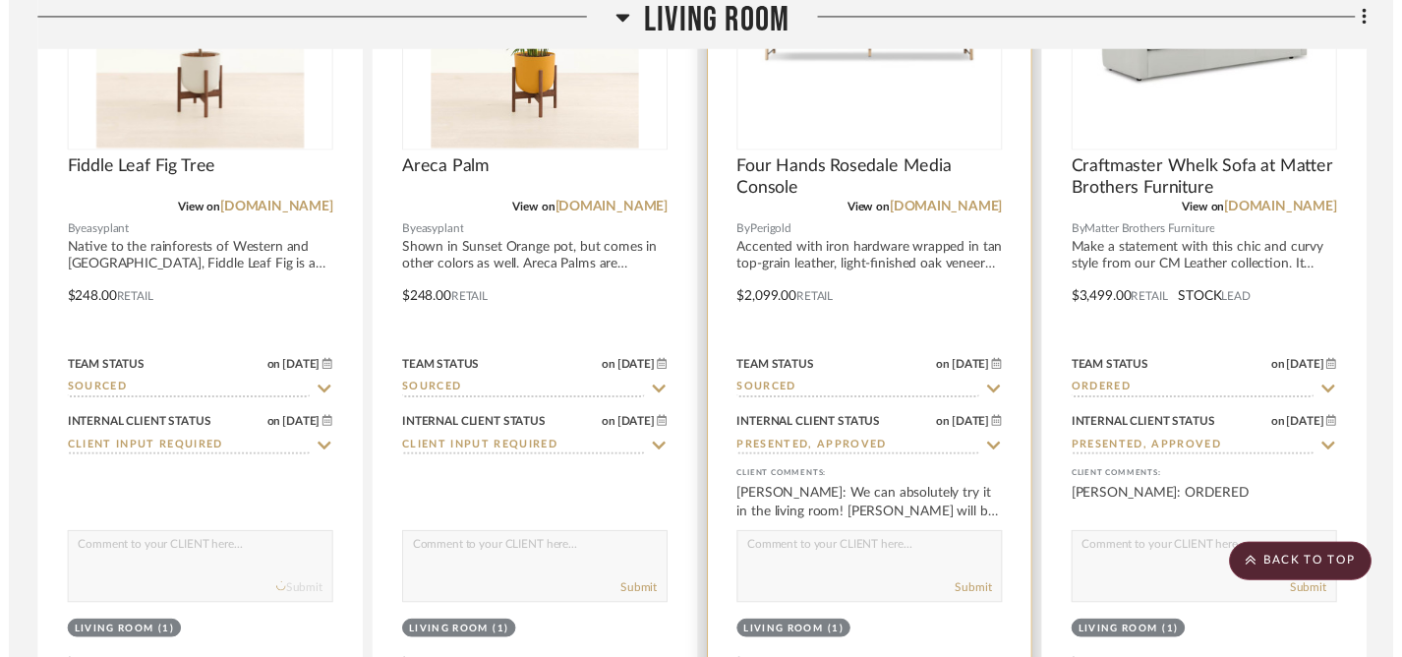
scroll to position [2592, 0]
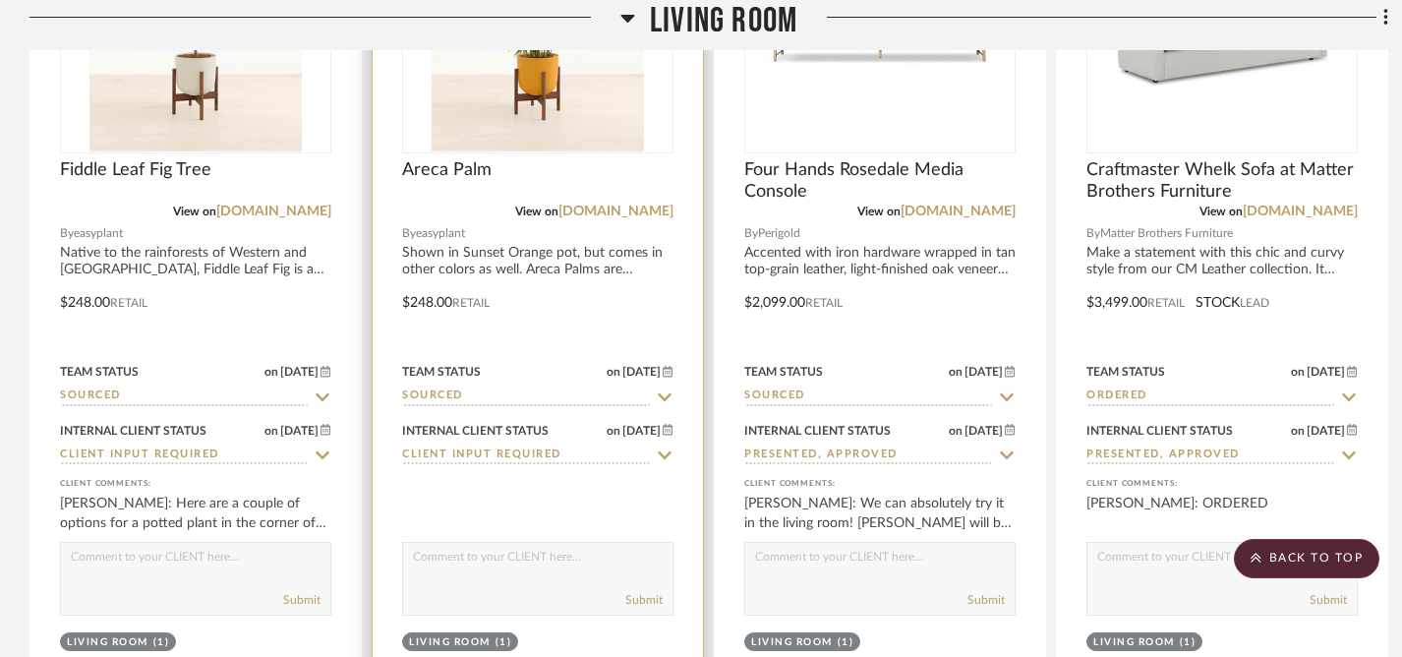
click at [486, 563] on textarea at bounding box center [537, 561] width 269 height 37
paste textarea "Here are a couple of options for a potted plant in the corner of your living ro…"
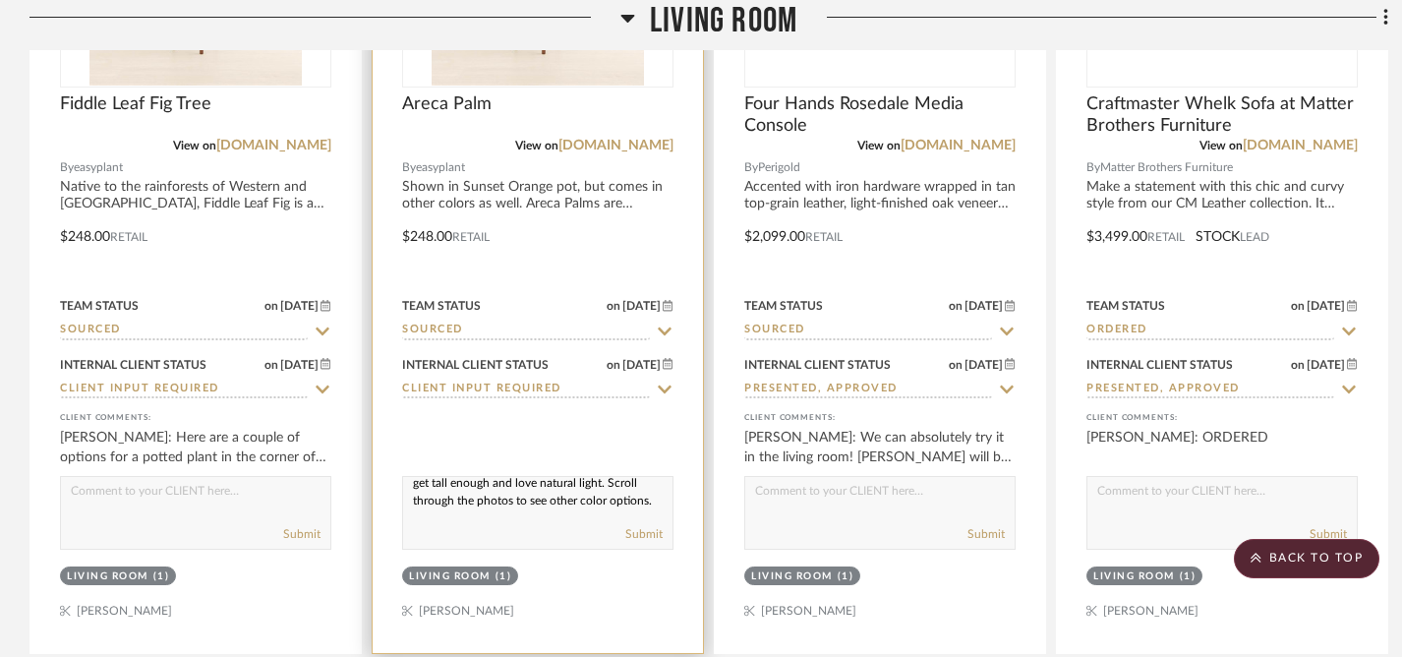
scroll to position [2664, 0]
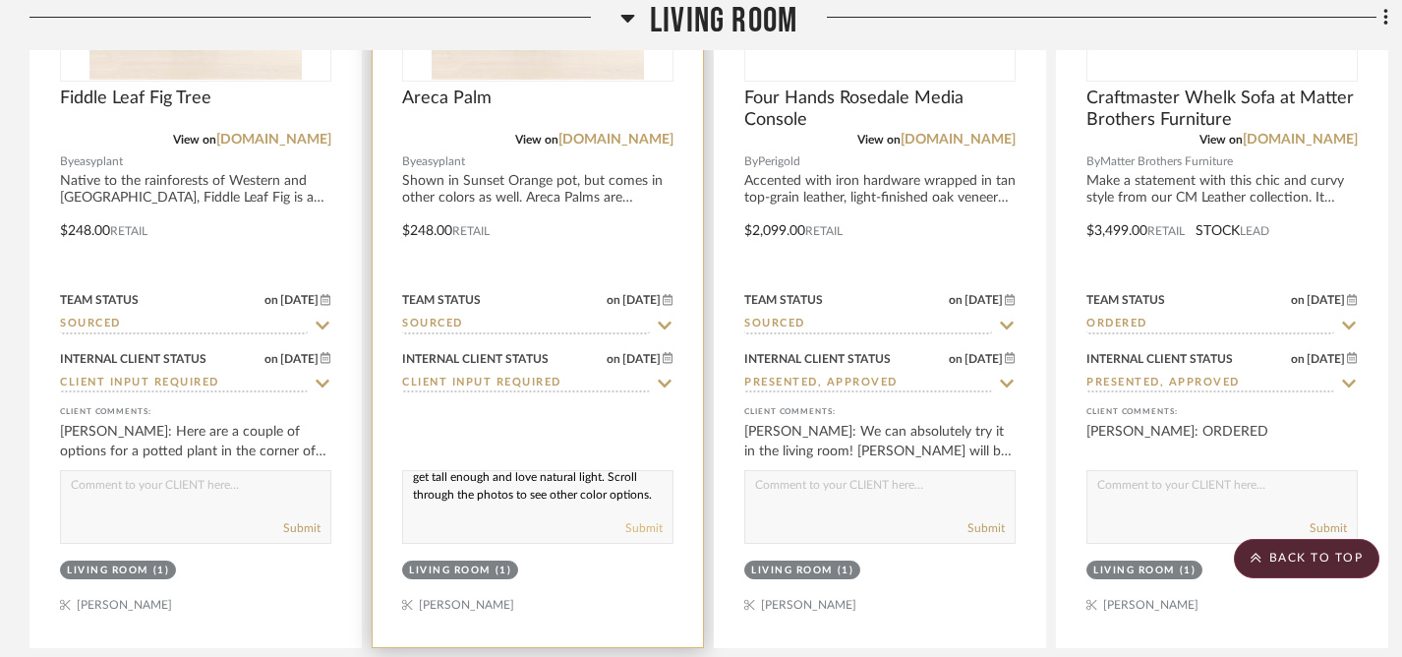
type textarea "Here are a couple of options for a potted plant in the corner of your living ro…"
click at [646, 528] on button "Submit" at bounding box center [643, 528] width 37 height 18
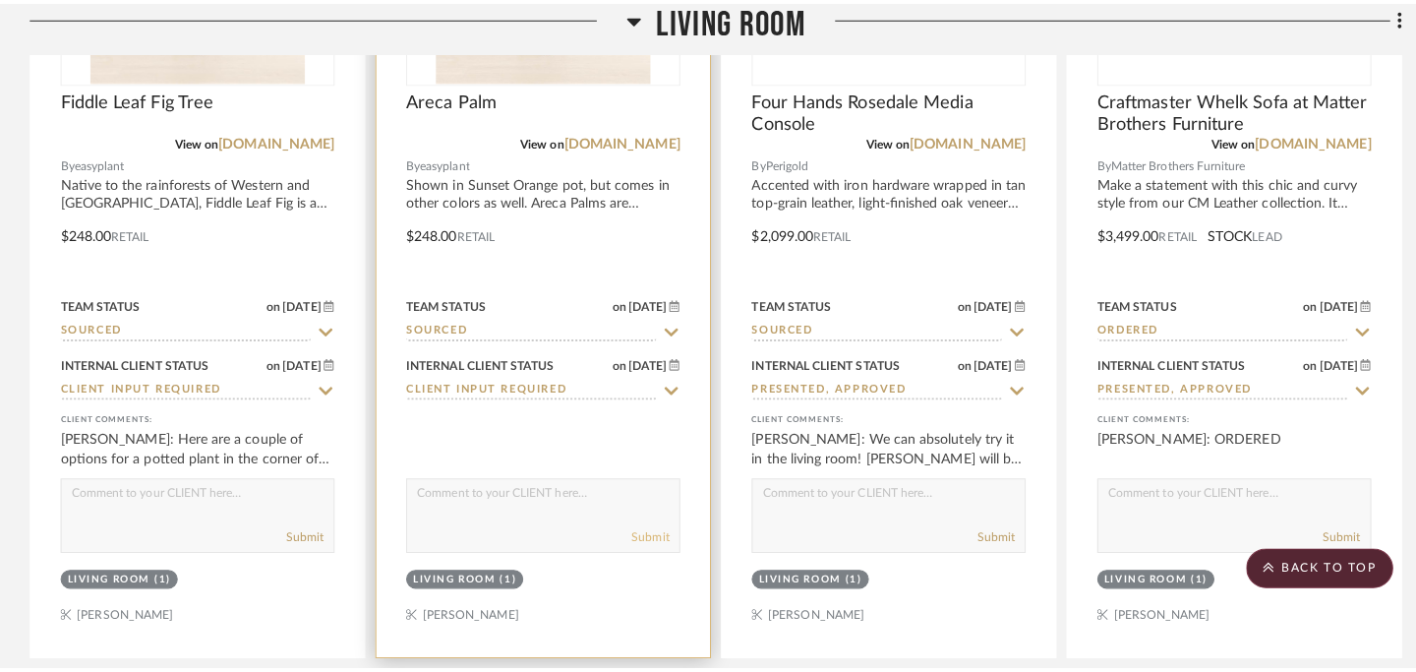
scroll to position [0, 0]
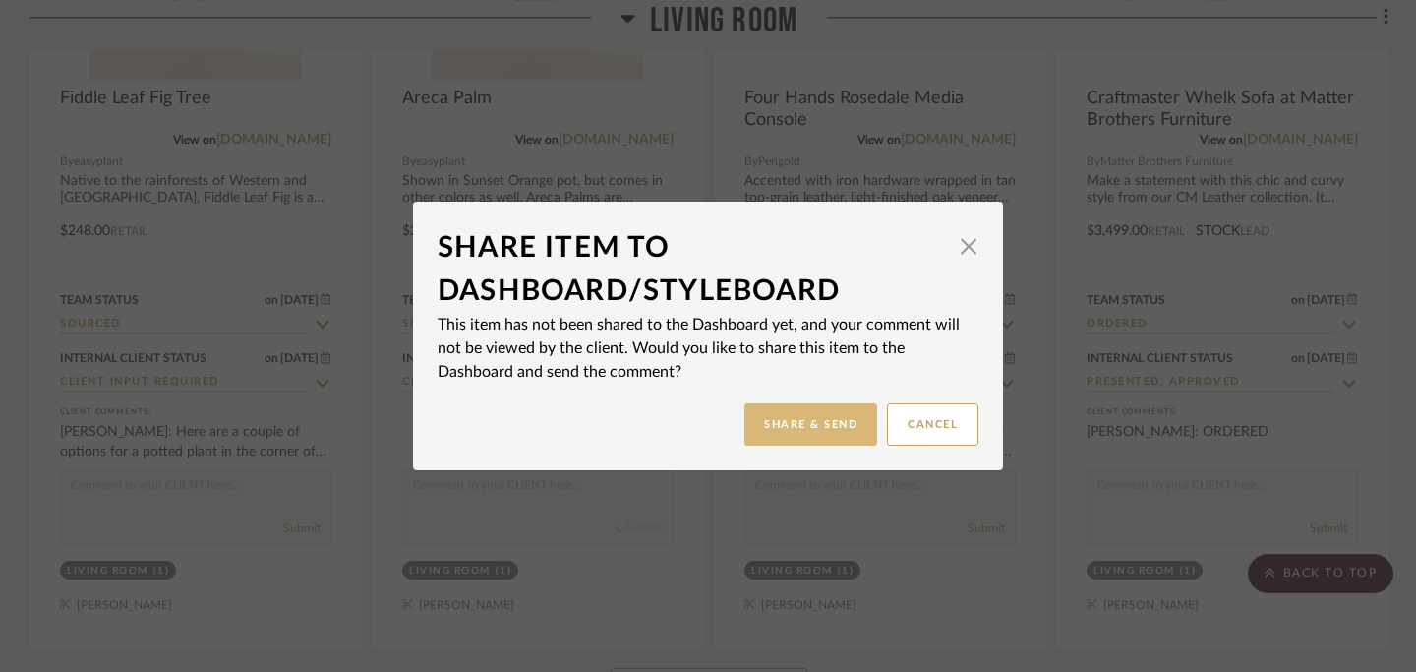
click at [782, 434] on button "Share & Send" at bounding box center [810, 424] width 133 height 42
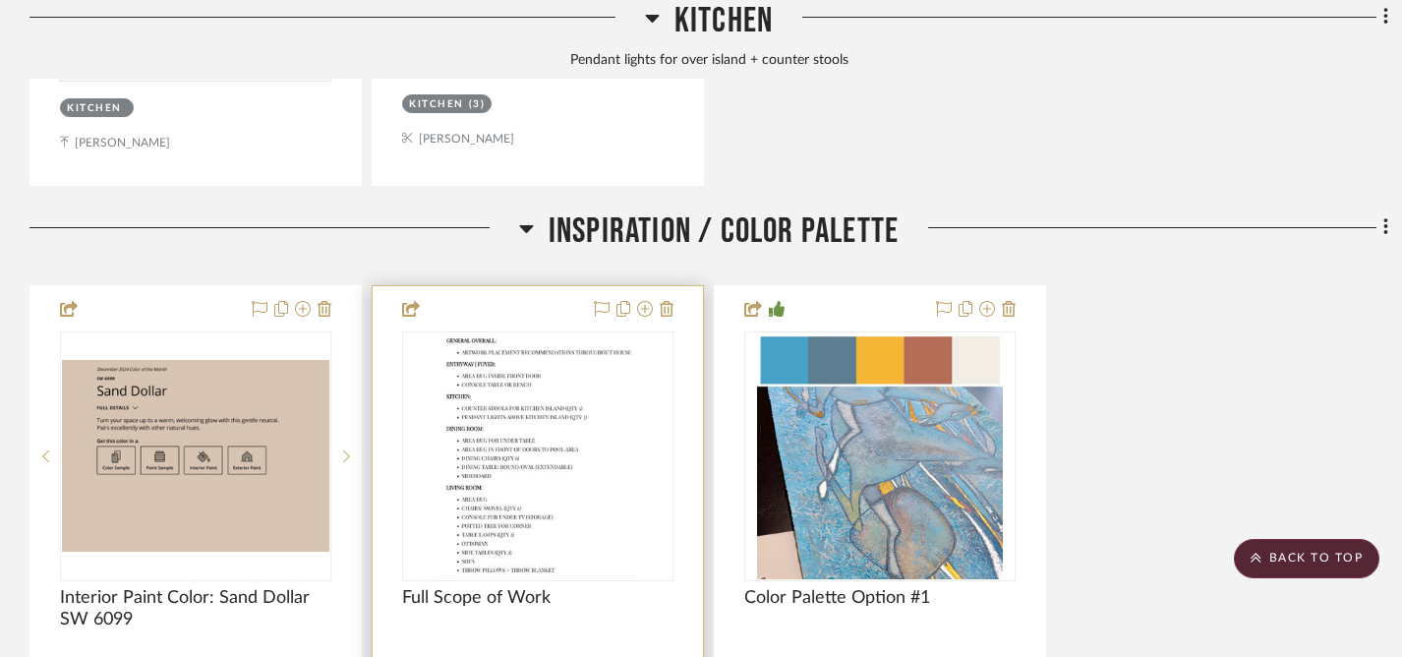
scroll to position [5159, 0]
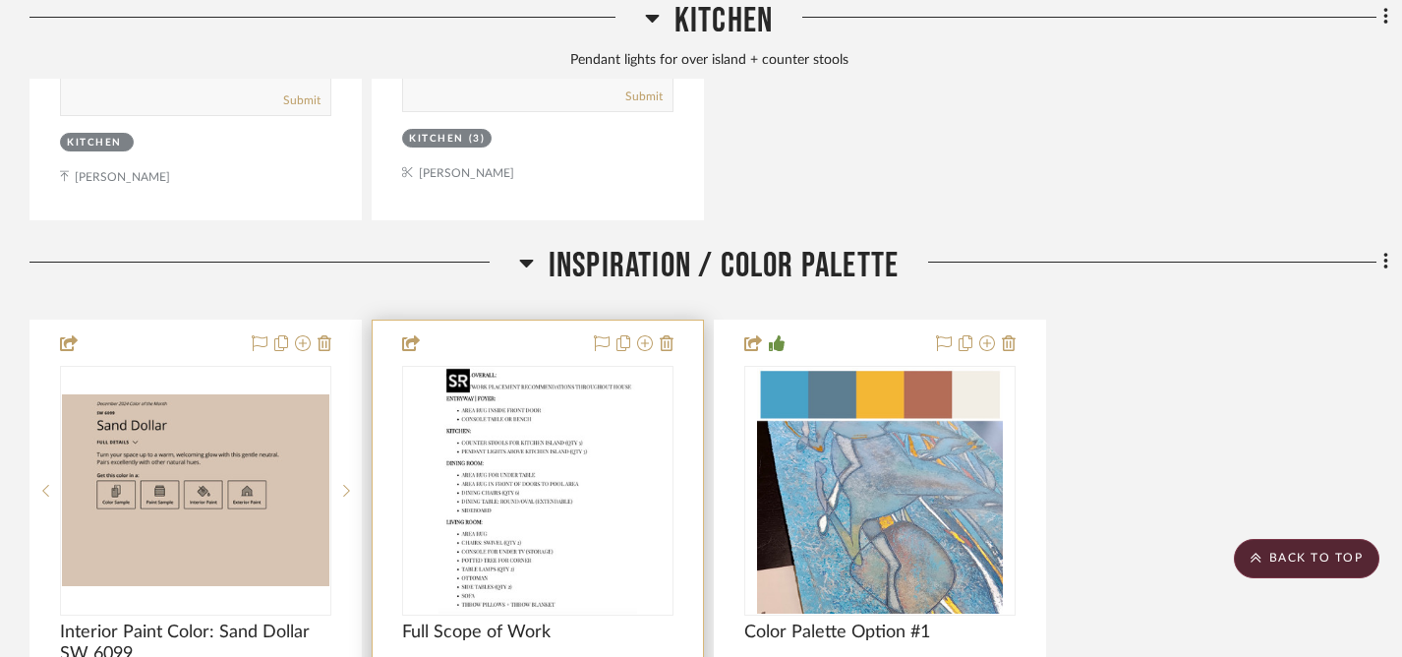
click at [594, 487] on img "0" at bounding box center [538, 491] width 199 height 246
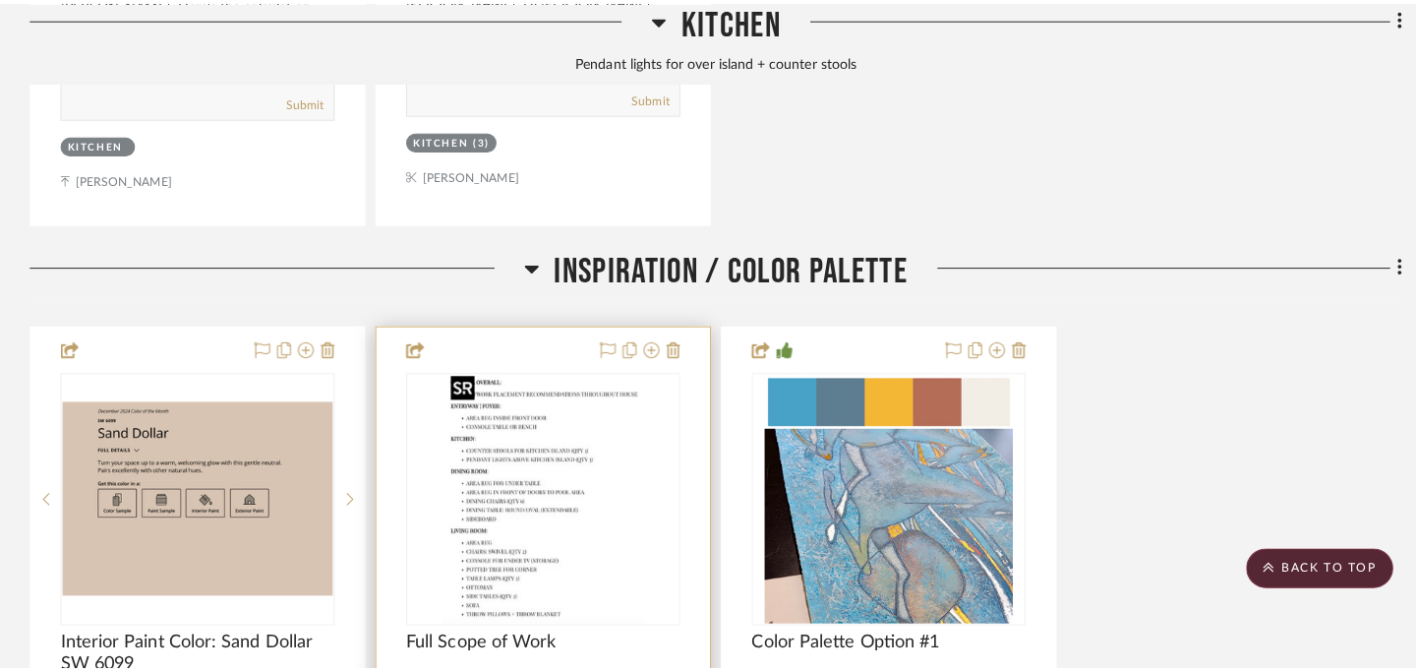
scroll to position [0, 0]
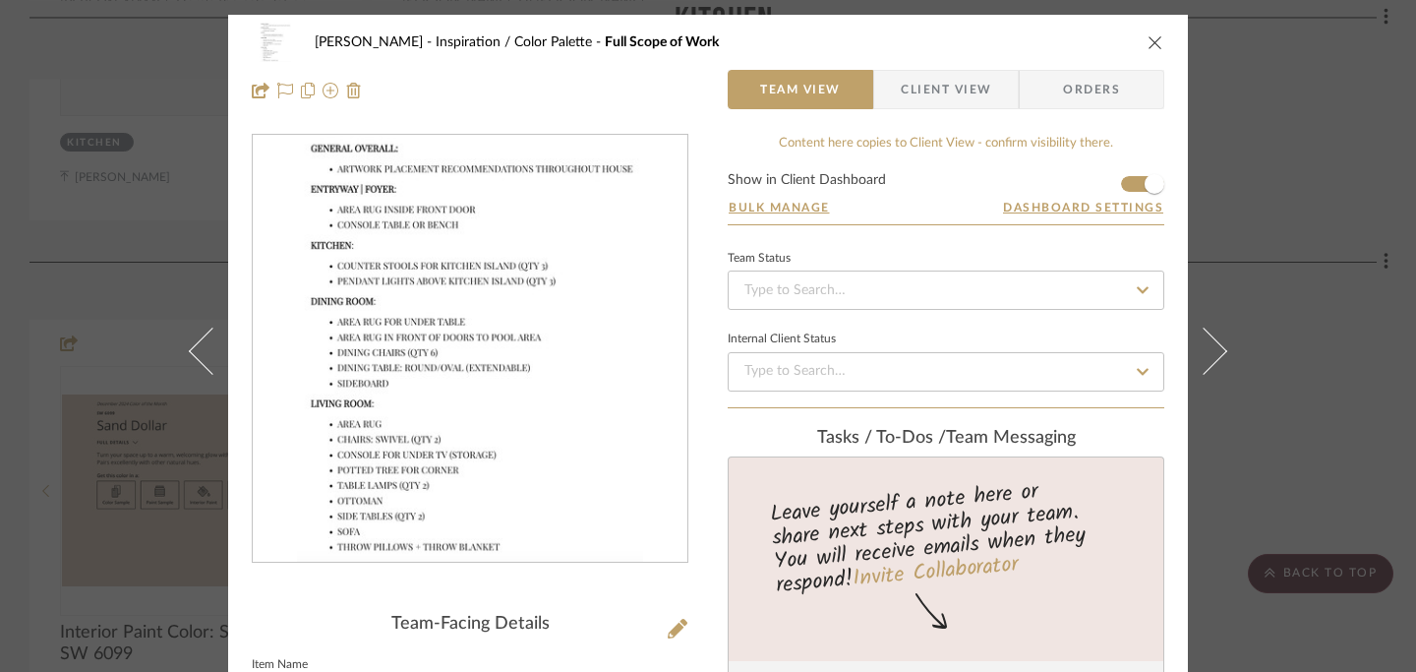
click at [1147, 41] on icon "close" at bounding box center [1155, 42] width 16 height 16
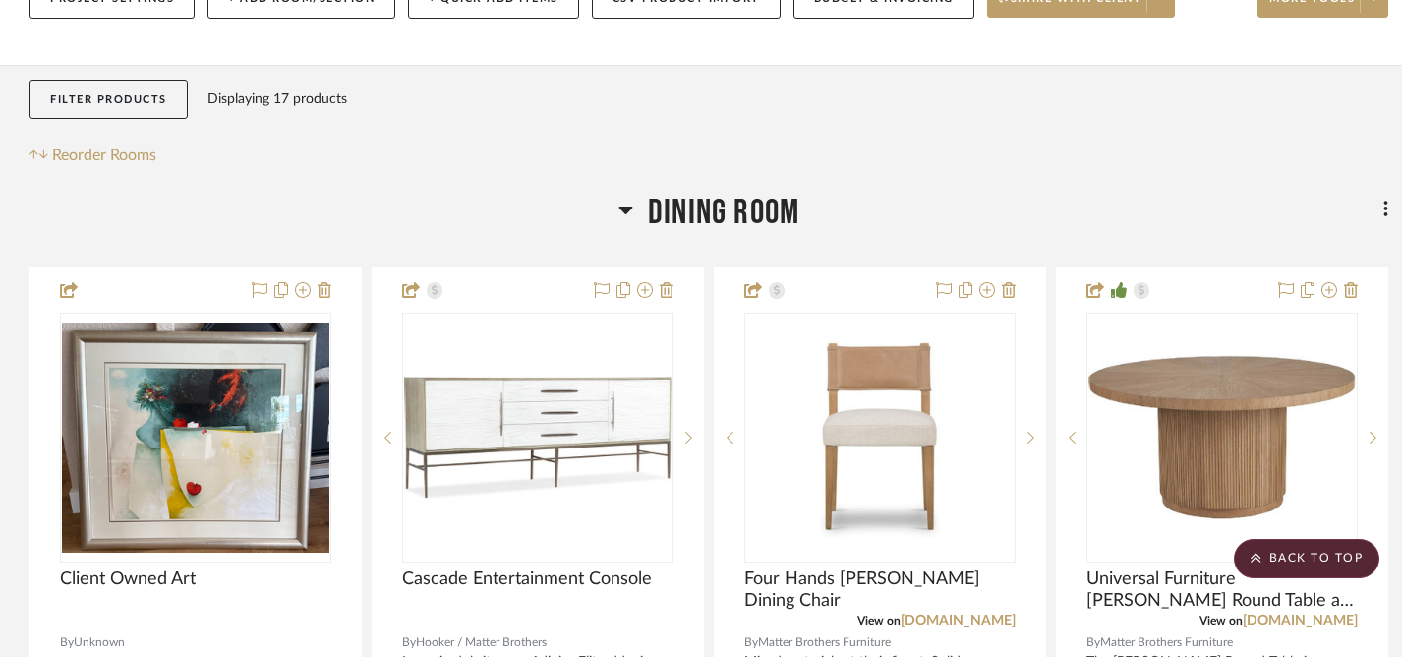
scroll to position [224, 0]
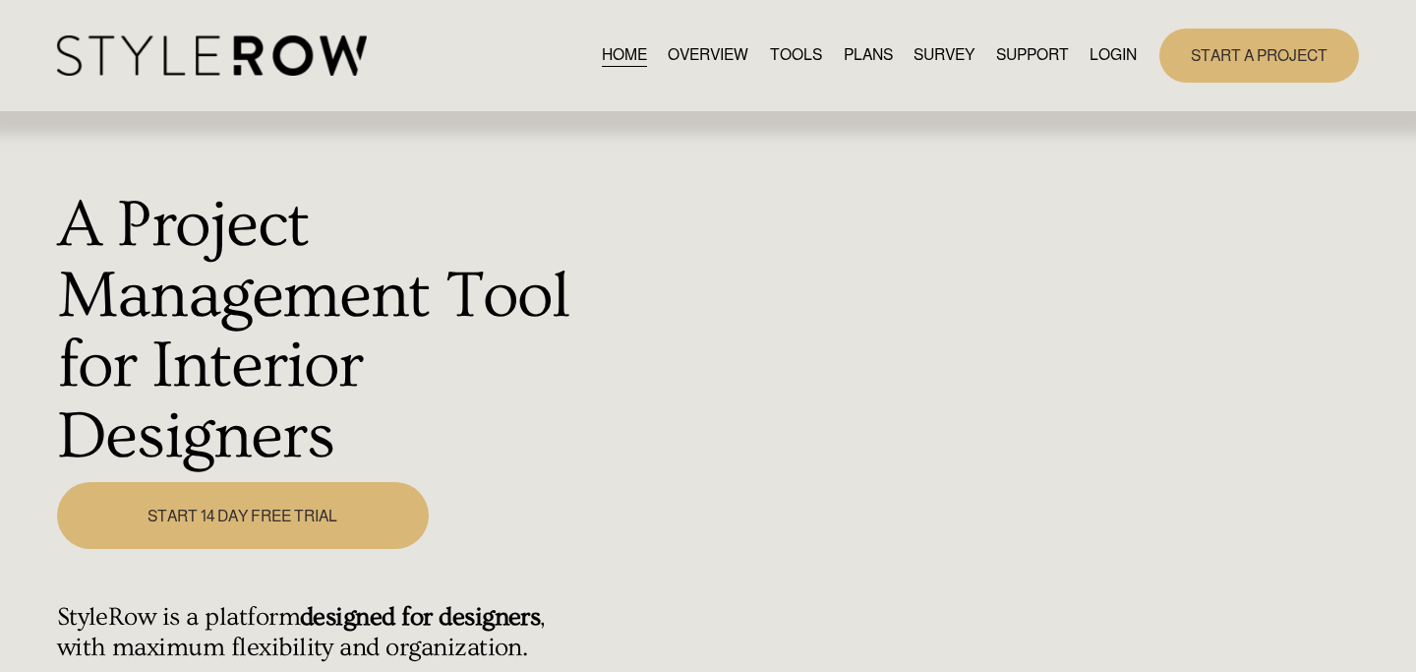
click at [1117, 51] on link "LOGIN" at bounding box center [1112, 55] width 47 height 27
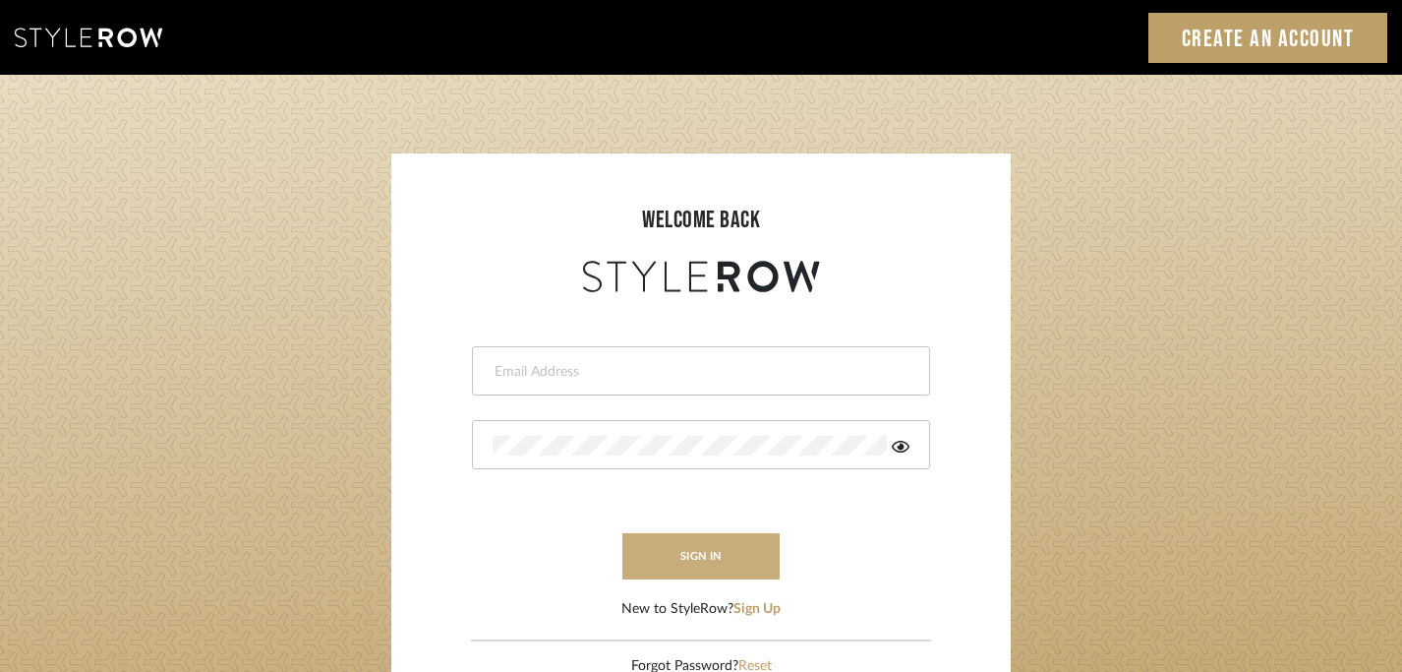
type input "peggy@balancingactlifestyle.com"
click at [698, 570] on button "sign in" at bounding box center [700, 556] width 157 height 46
